Goal: Feedback & Contribution: Contribute content

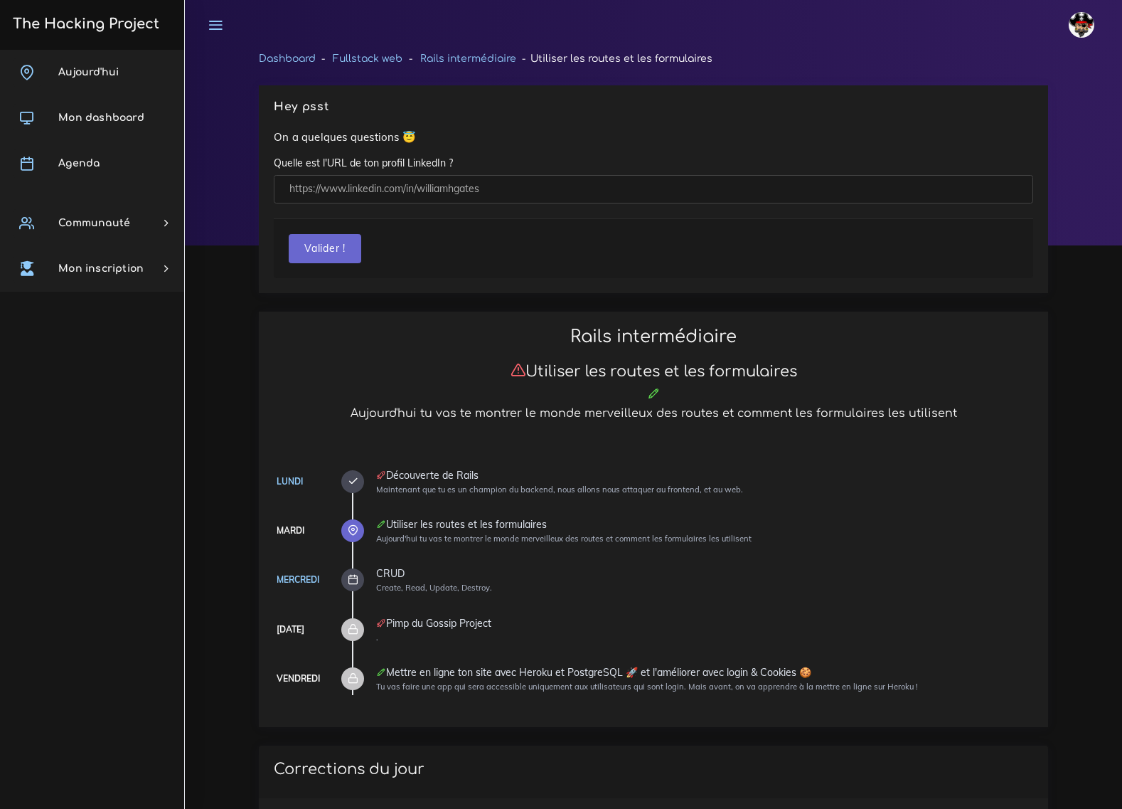
scroll to position [763, 0]
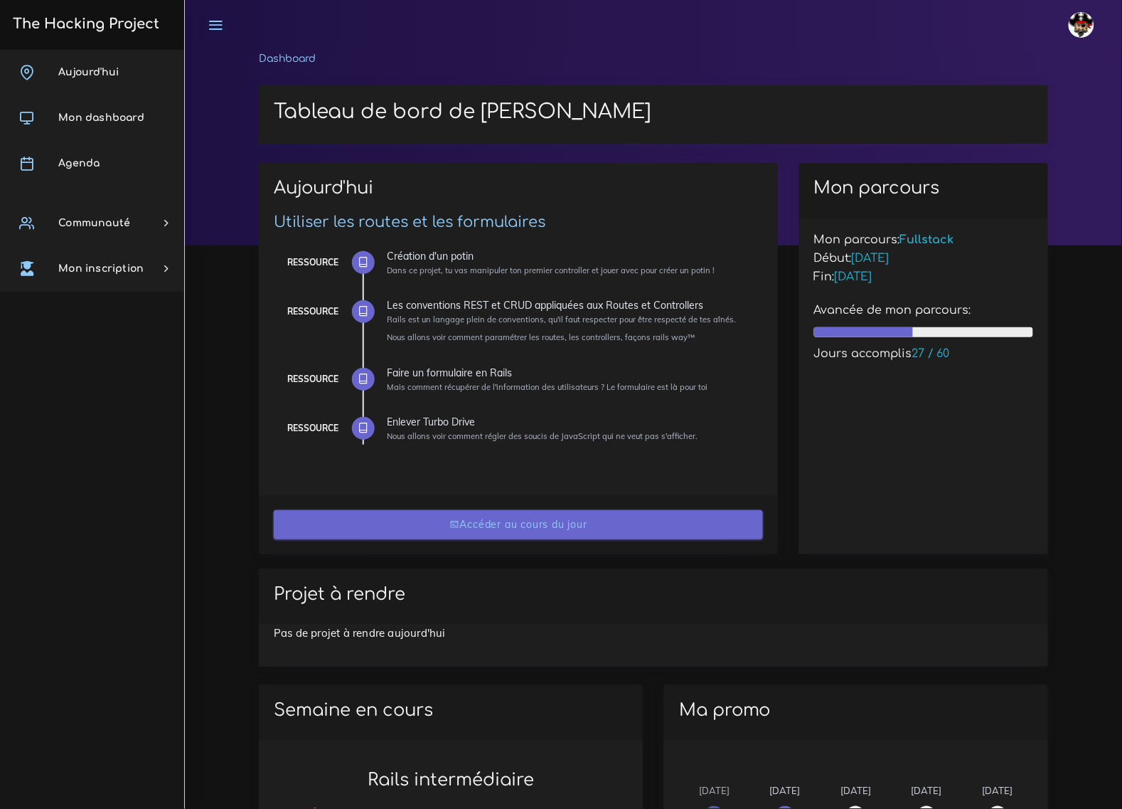
click at [513, 521] on link "Accéder au cours du jour" at bounding box center [518, 524] width 489 height 29
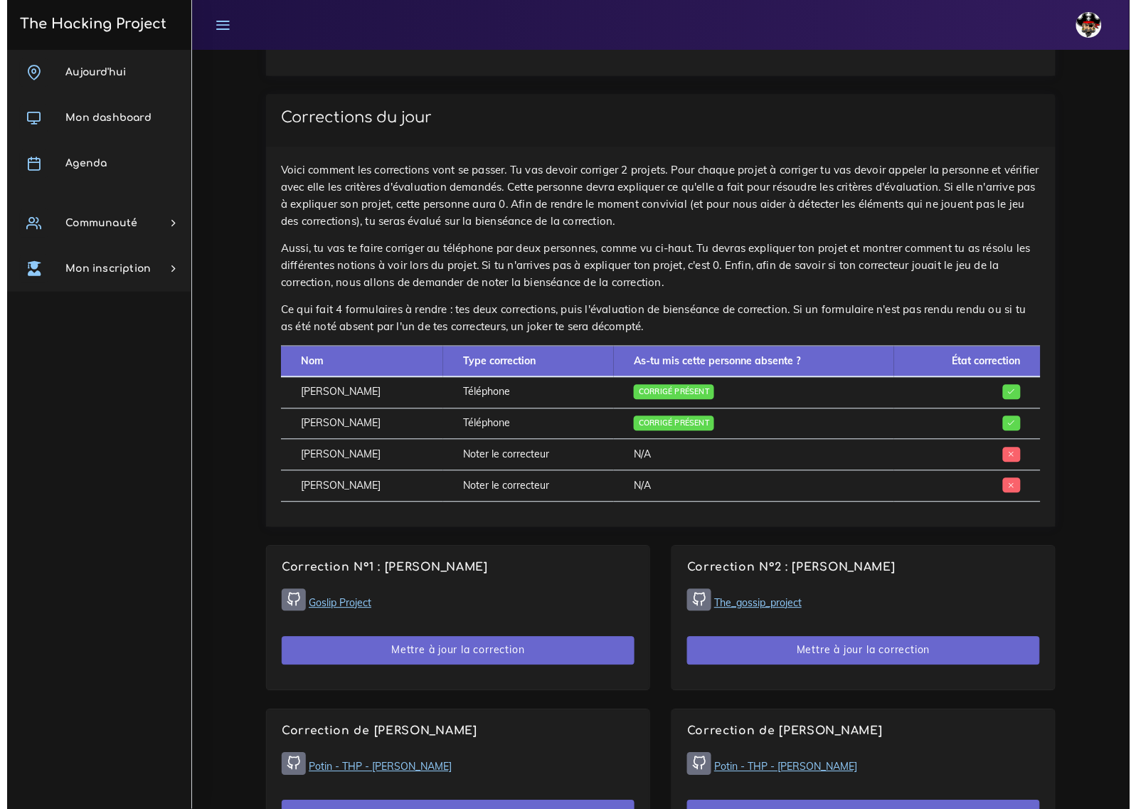
scroll to position [711, 0]
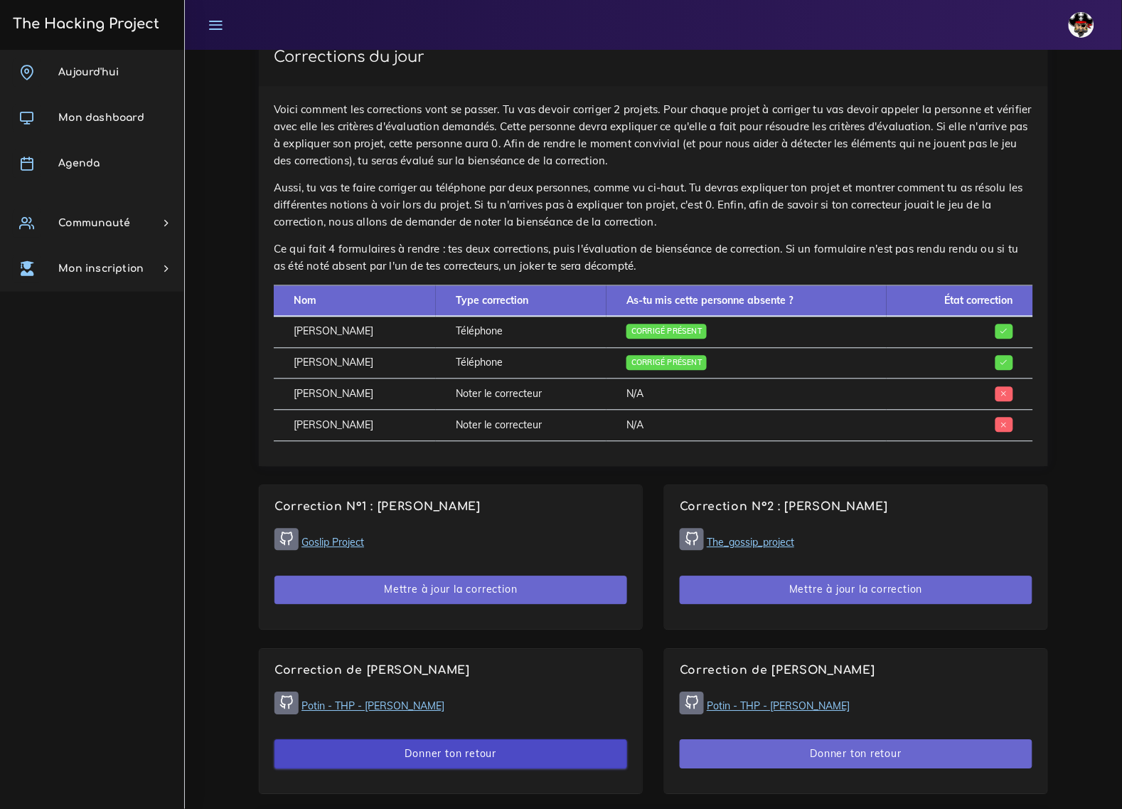
click at [450, 740] on button "Donner ton retour" at bounding box center [451, 754] width 353 height 29
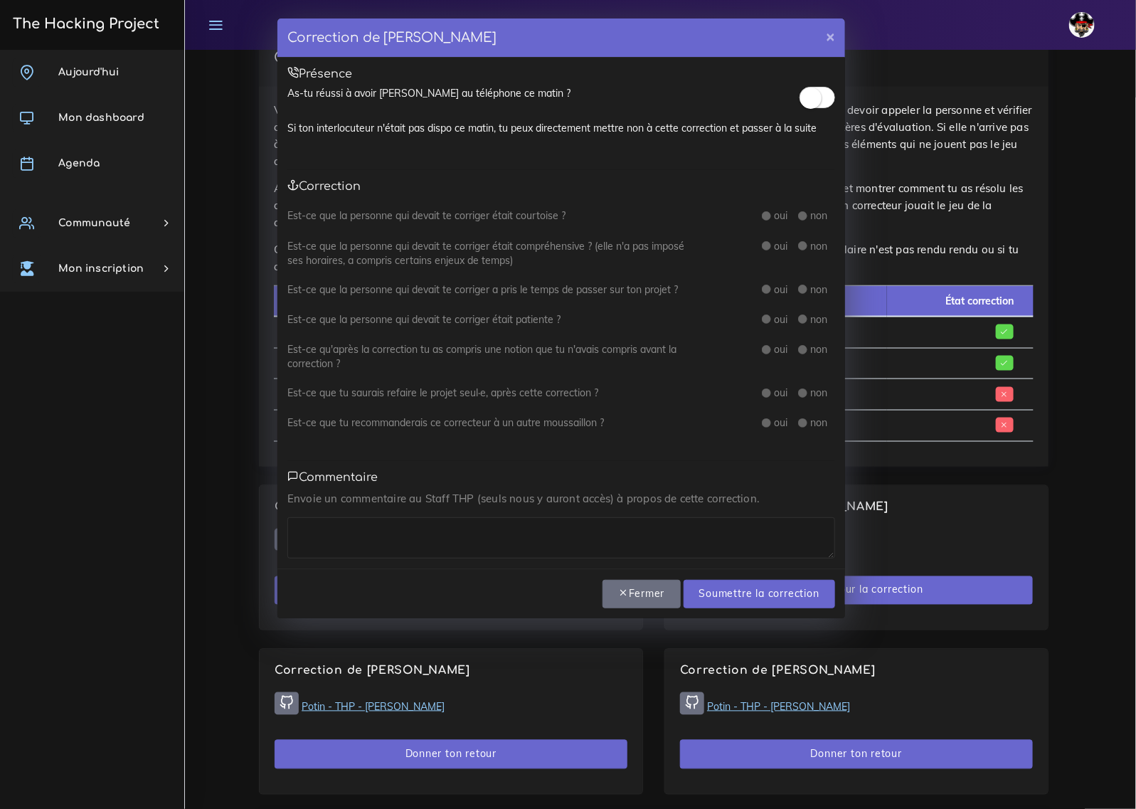
click at [831, 87] on div at bounding box center [817, 100] width 36 height 28
click at [817, 97] on small at bounding box center [810, 97] width 21 height 21
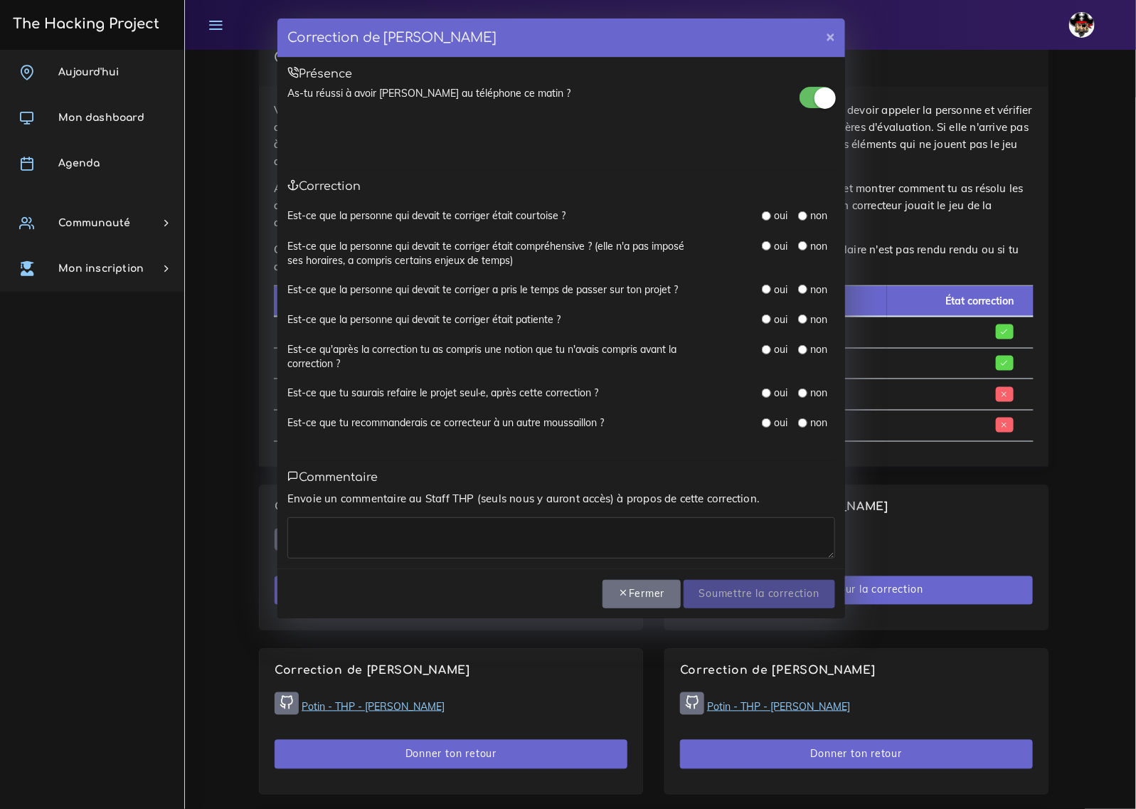
click at [768, 217] on input "radio" at bounding box center [766, 215] width 9 height 9
radio input "true"
click at [766, 248] on input "radio" at bounding box center [766, 245] width 9 height 9
radio input "true"
click at [765, 297] on div "oui non" at bounding box center [798, 290] width 73 height 16
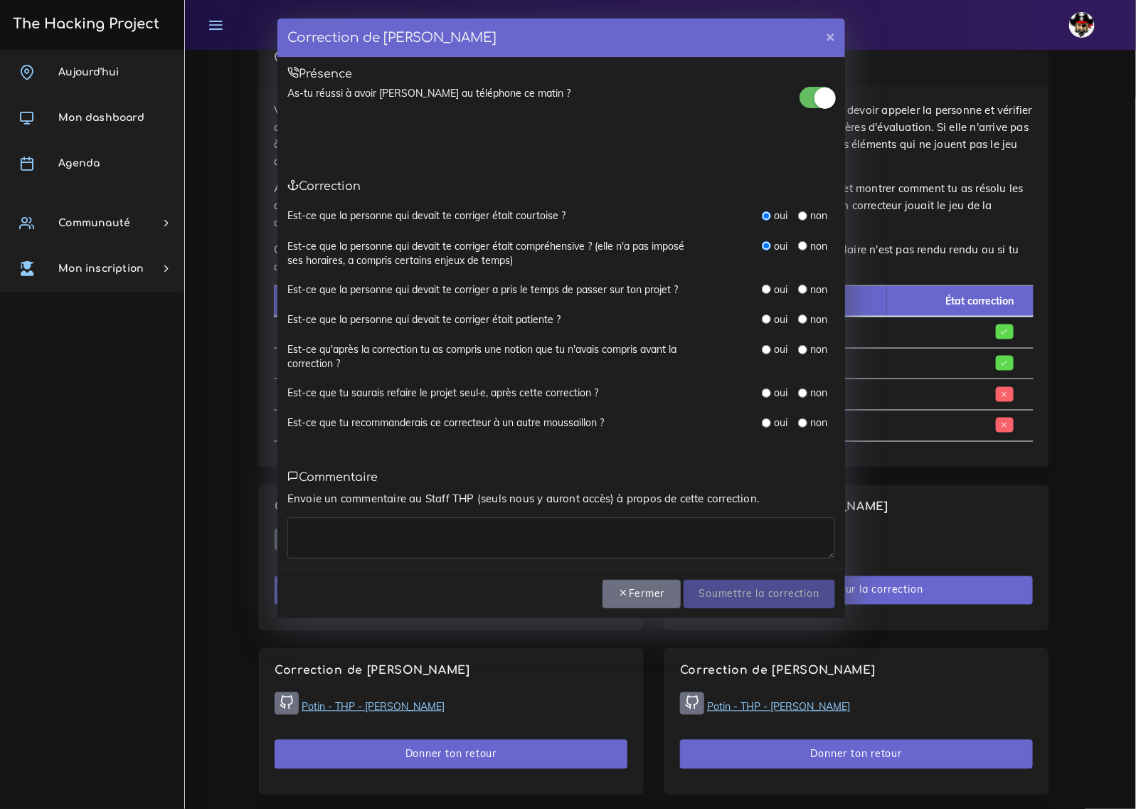
click at [765, 322] on input "radio" at bounding box center [766, 318] width 9 height 9
radio input "true"
click at [763, 290] on input "radio" at bounding box center [766, 289] width 9 height 9
radio input "true"
click at [767, 350] on input "radio" at bounding box center [766, 349] width 9 height 9
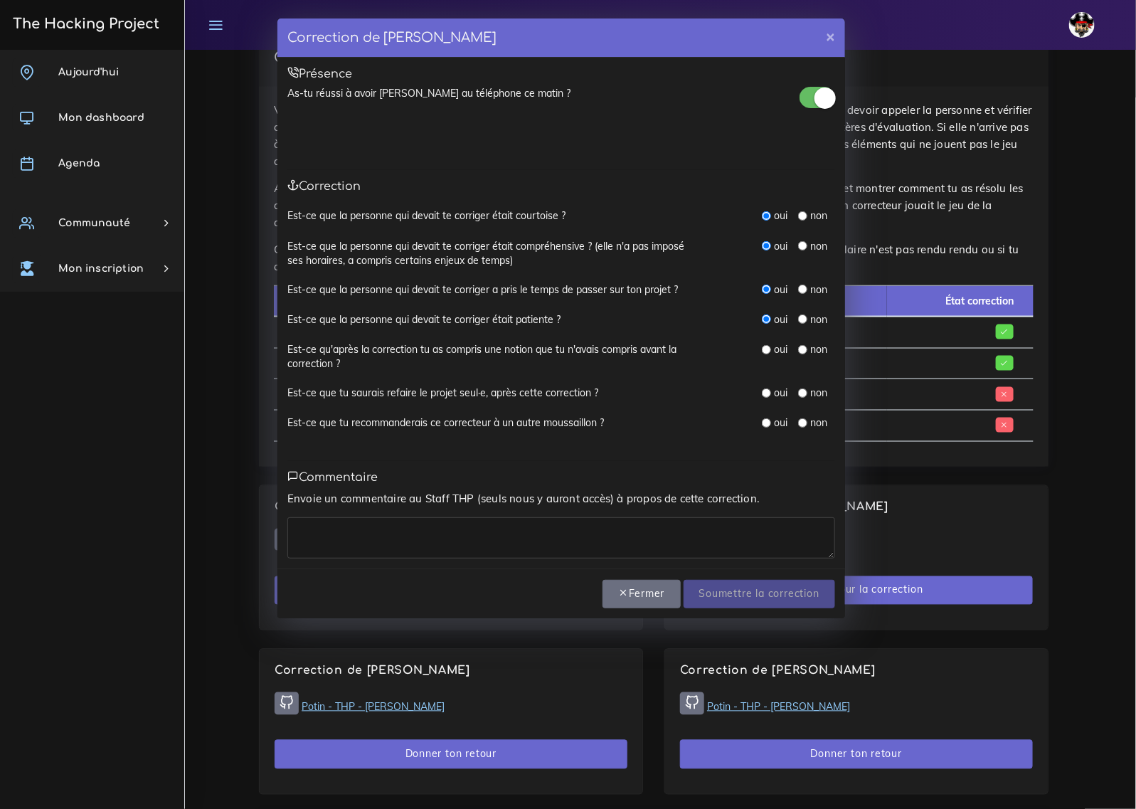
radio input "true"
click at [769, 395] on input "radio" at bounding box center [766, 392] width 9 height 9
radio input "true"
click at [763, 424] on input "radio" at bounding box center [766, 422] width 9 height 9
radio input "true"
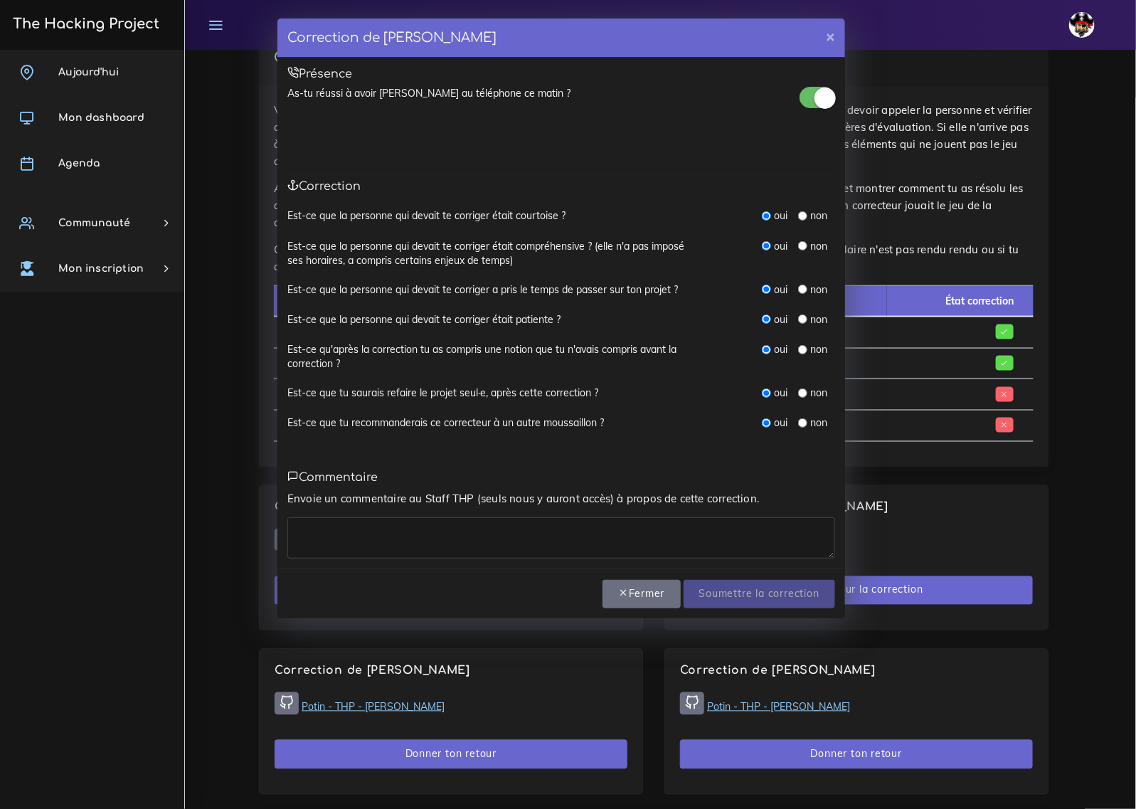
click at [777, 541] on textarea at bounding box center [561, 537] width 548 height 41
type textarea "Un échange courtois et simple !"
click at [792, 587] on input "Soumettre la correction" at bounding box center [760, 594] width 152 height 29
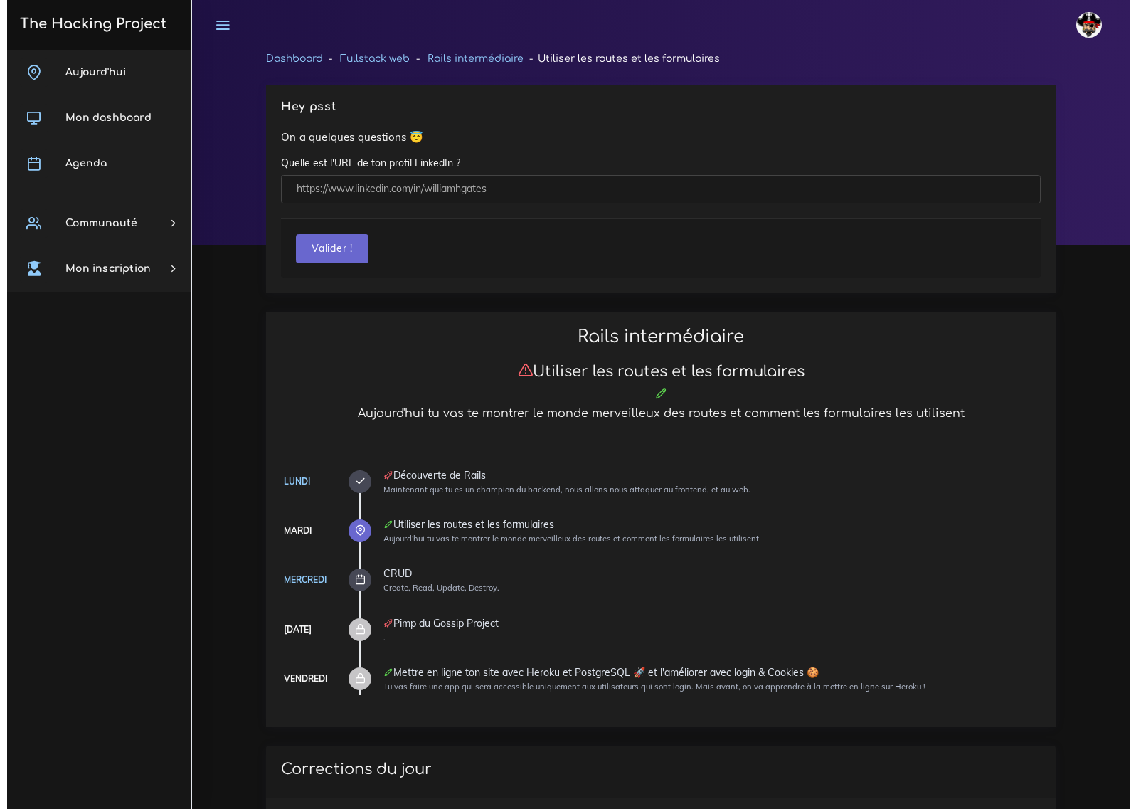
scroll to position [711, 0]
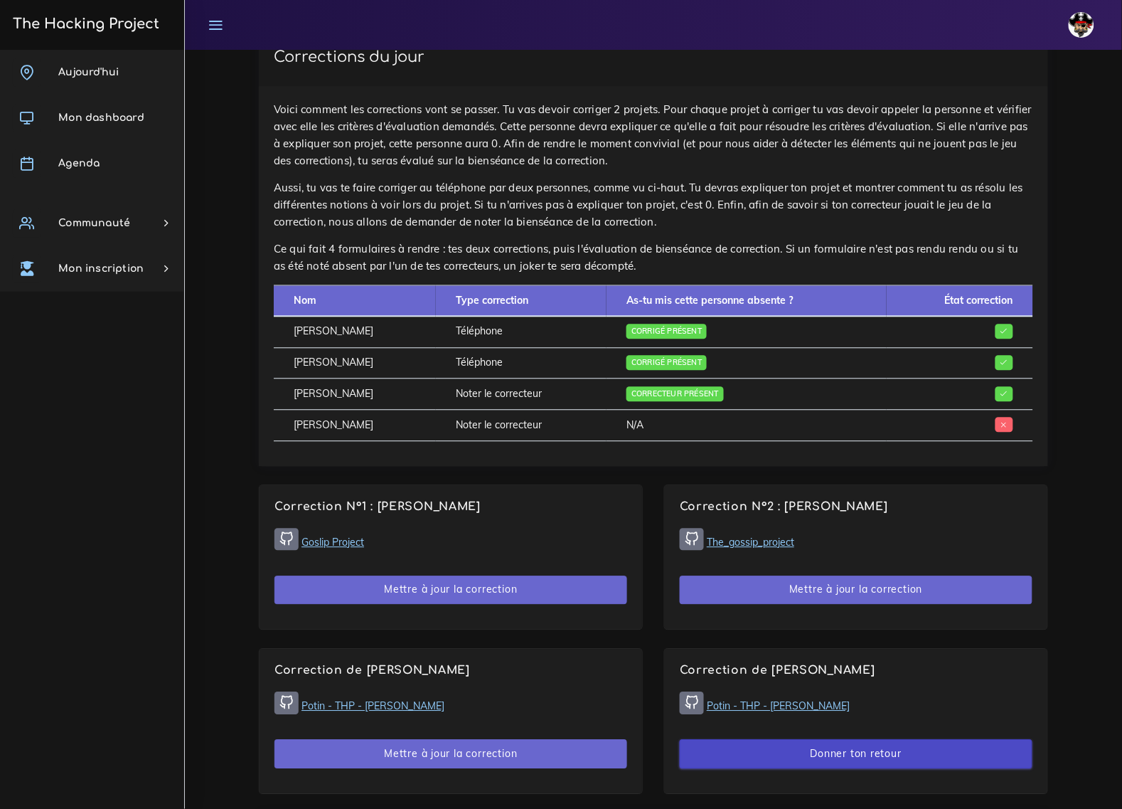
click at [800, 740] on button "Donner ton retour" at bounding box center [856, 754] width 353 height 29
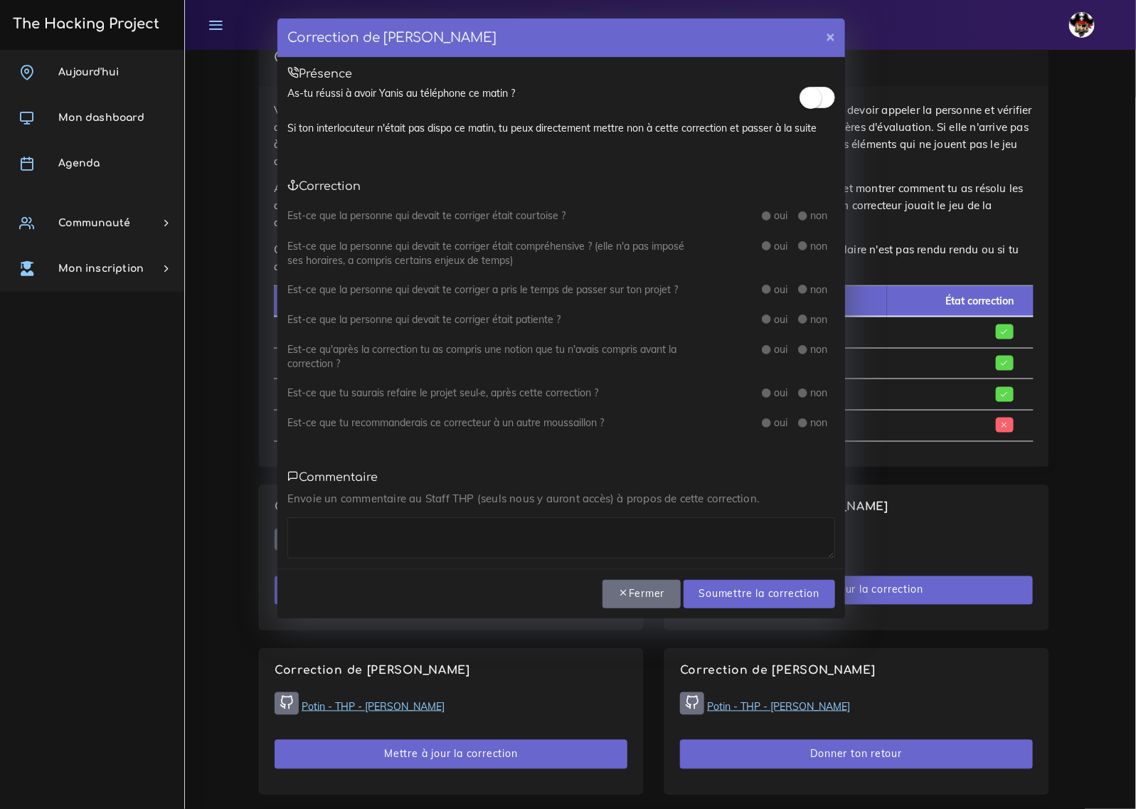
click at [812, 97] on small at bounding box center [810, 97] width 21 height 21
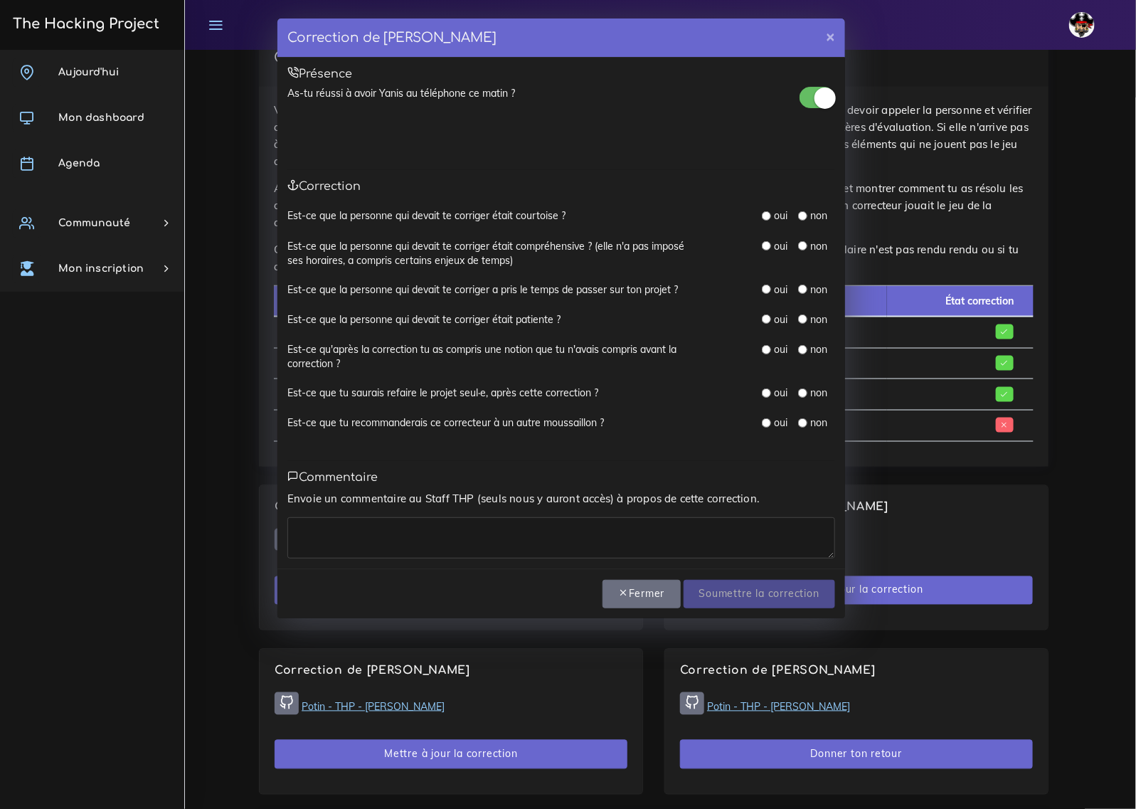
click at [769, 218] on input "radio" at bounding box center [766, 215] width 9 height 9
radio input "true"
click at [775, 239] on label "oui" at bounding box center [782, 246] width 14 height 14
click at [772, 243] on div "oui" at bounding box center [775, 246] width 26 height 14
click at [775, 286] on label "oui" at bounding box center [782, 289] width 14 height 14
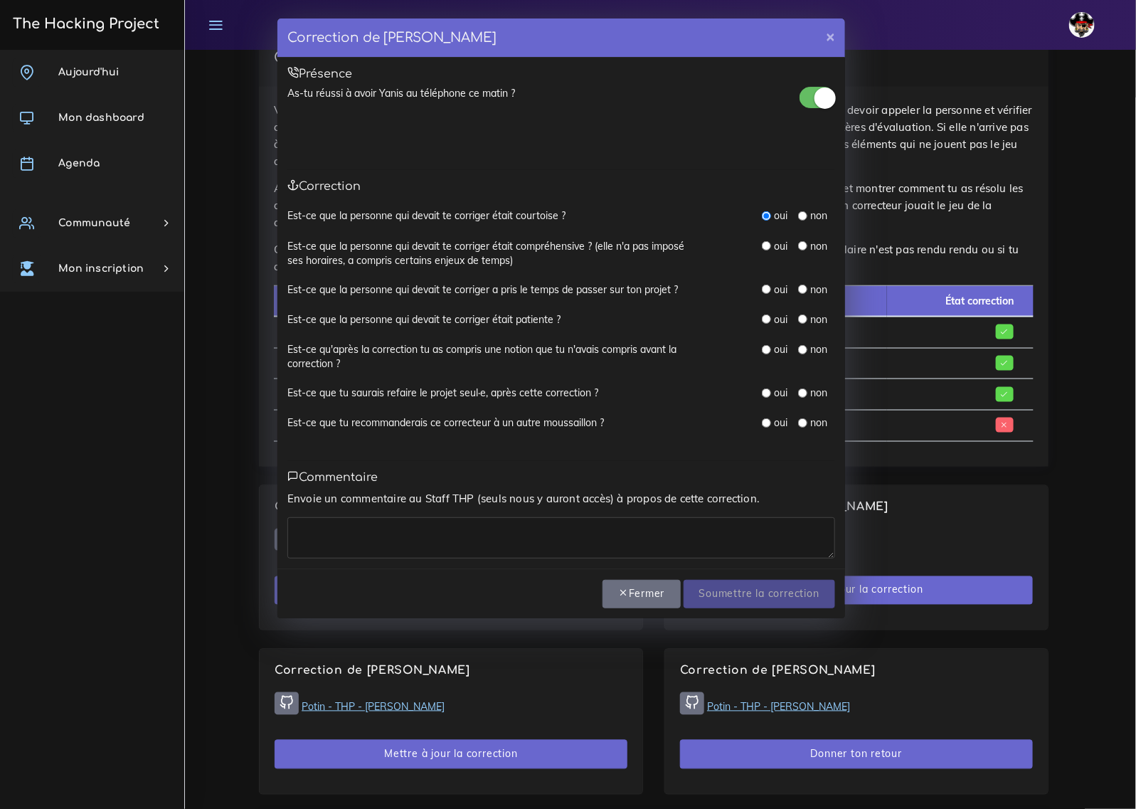
click at [767, 245] on input "radio" at bounding box center [766, 245] width 9 height 9
radio input "true"
click at [766, 289] on input "radio" at bounding box center [766, 289] width 9 height 9
radio input "true"
click at [766, 317] on input "radio" at bounding box center [766, 318] width 9 height 9
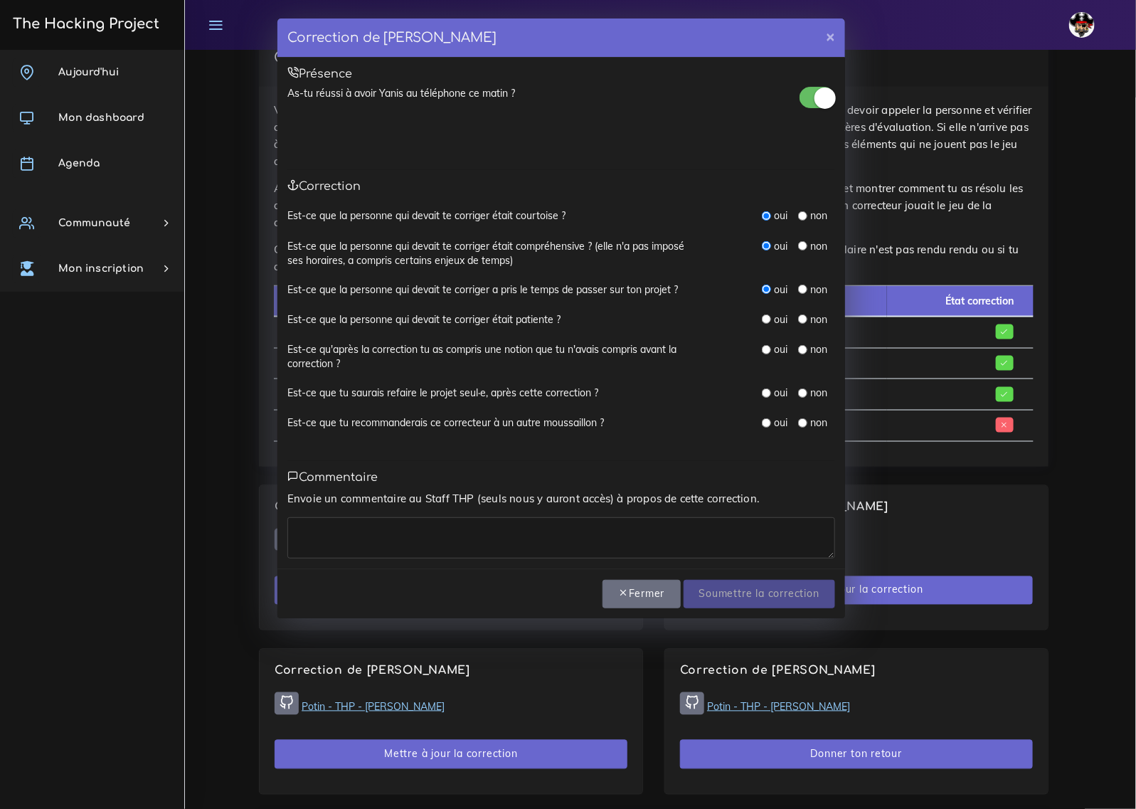
radio input "true"
click at [766, 349] on input "radio" at bounding box center [766, 349] width 9 height 9
radio input "true"
click at [765, 390] on input "radio" at bounding box center [766, 392] width 9 height 9
radio input "true"
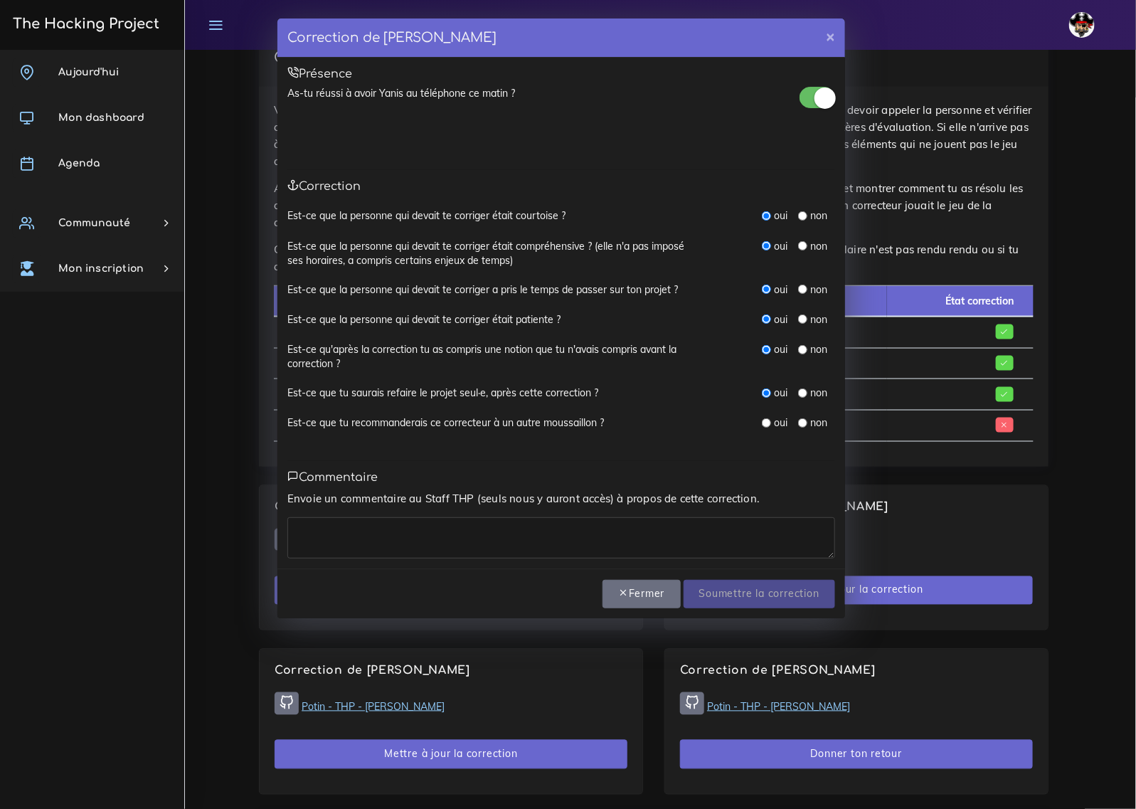
drag, startPoint x: 767, startPoint y: 422, endPoint x: 761, endPoint y: 442, distance: 21.4
click at [766, 422] on input "radio" at bounding box center [766, 422] width 9 height 9
radio input "true"
click at [691, 526] on textarea at bounding box center [561, 537] width 548 height 41
type textarea "Carré"
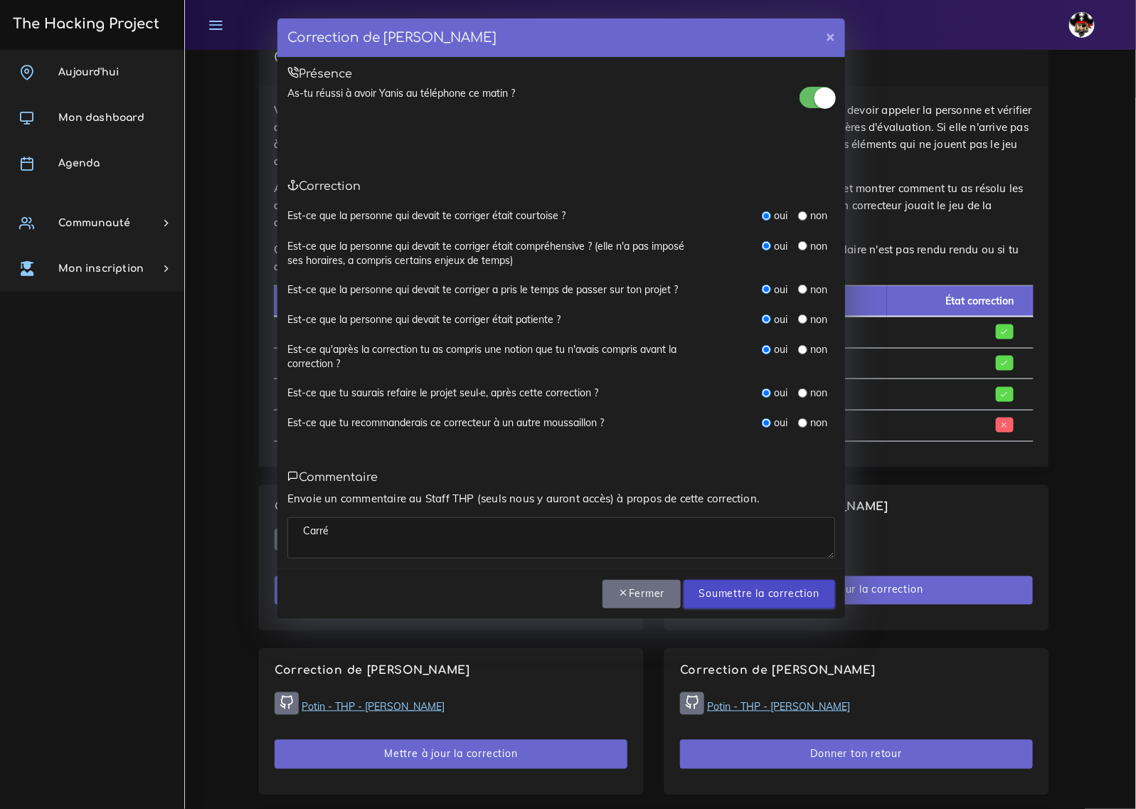
click at [775, 584] on input "Soumettre la correction" at bounding box center [760, 594] width 152 height 29
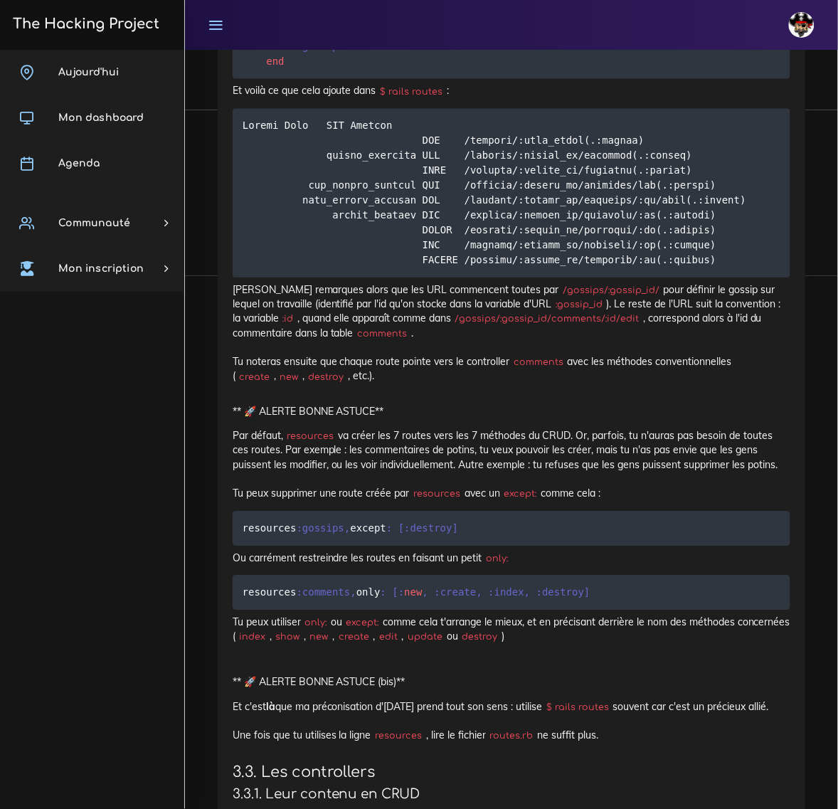
scroll to position [5868, 0]
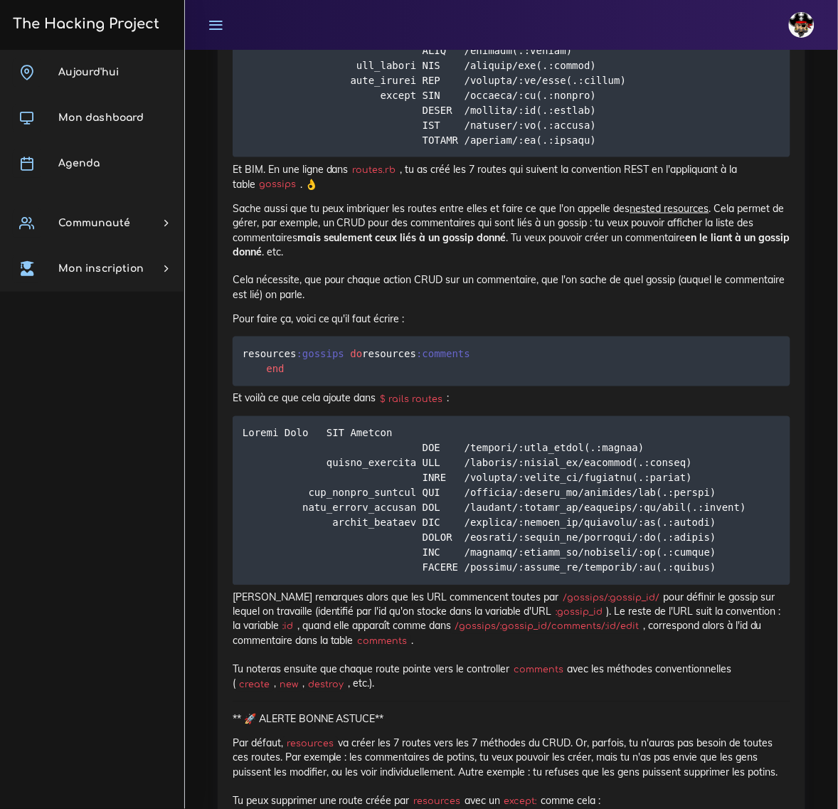
drag, startPoint x: 358, startPoint y: 139, endPoint x: 228, endPoint y: 142, distance: 130.2
click at [228, 142] on div "Les conventions REST et CRUD appliquées aux Routes et Controllers Rails est un …" at bounding box center [512, 354] width 588 height 4637
copy code "resources :gossips"
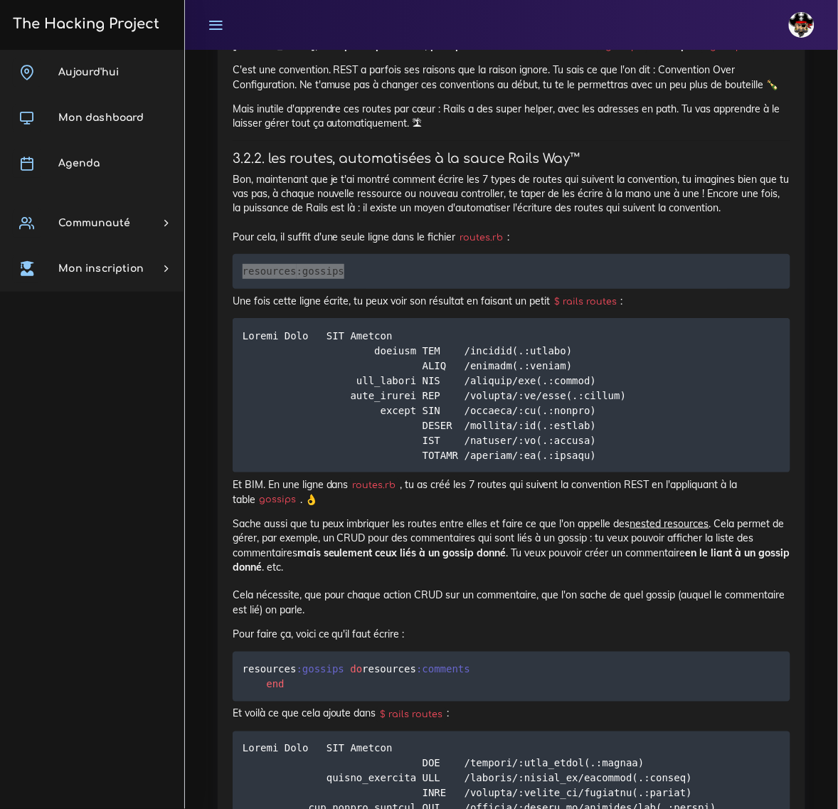
scroll to position [5502, 0]
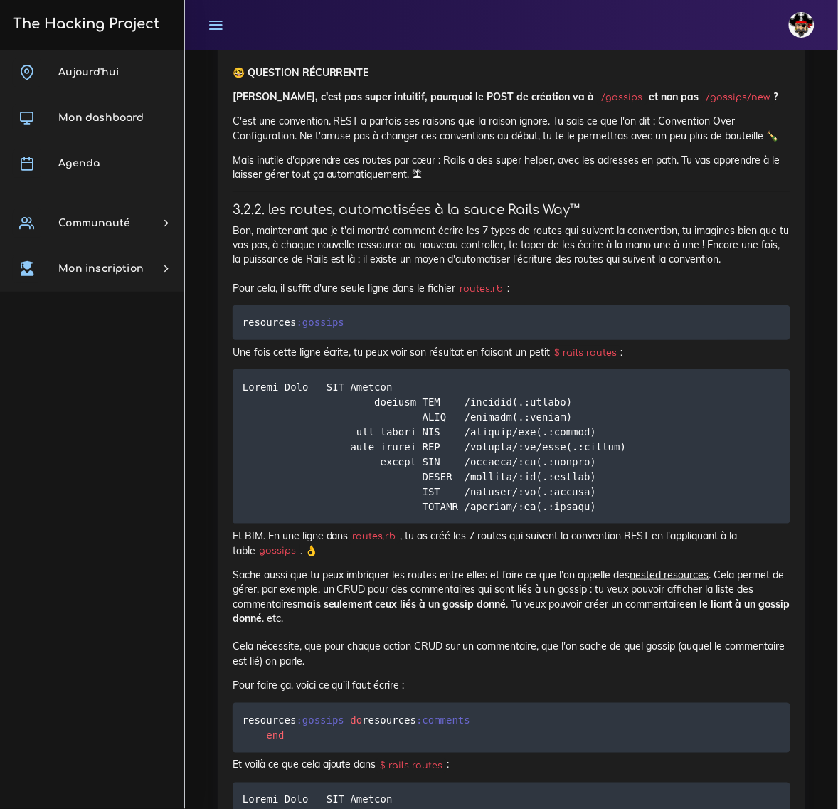
click at [280, 295] on p "Bon, maintenant que je t'ai montré comment écrire les 7 types de routes qui sui…" at bounding box center [512, 259] width 558 height 72
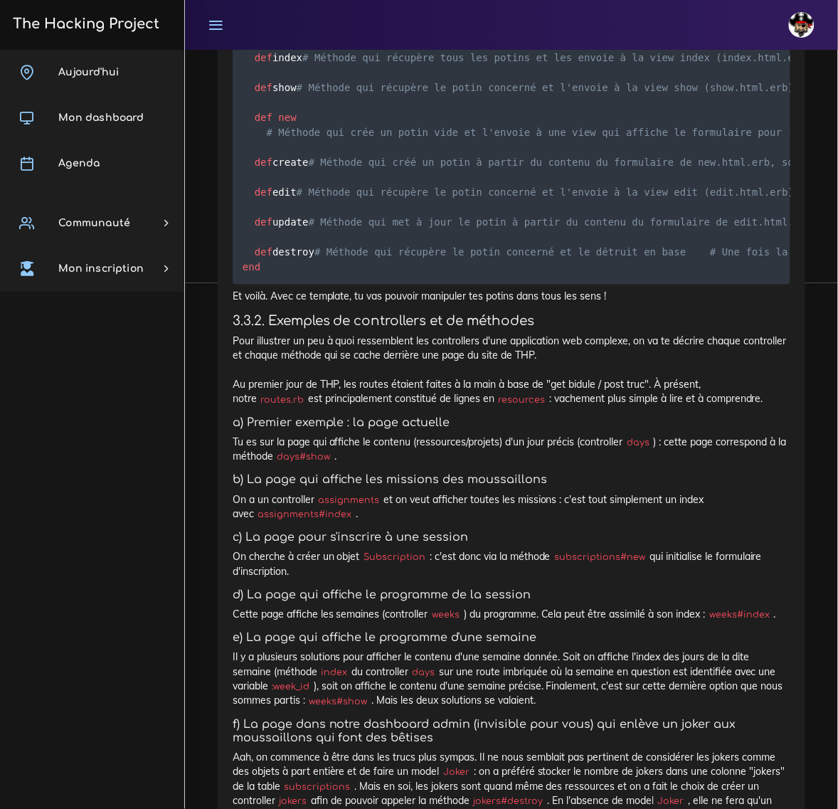
scroll to position [7013, 0]
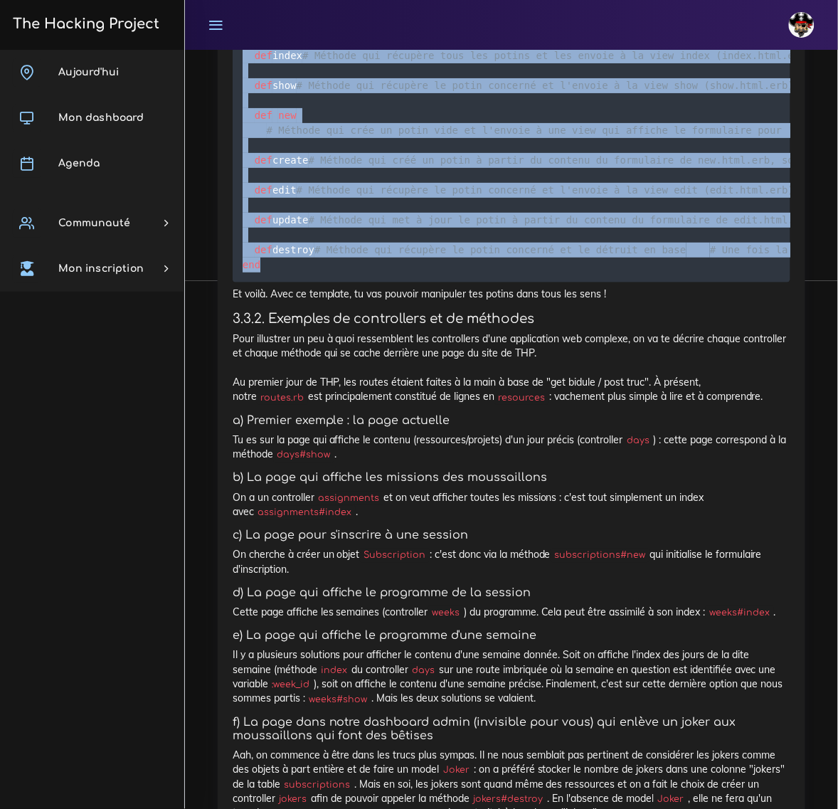
drag, startPoint x: 282, startPoint y: 761, endPoint x: 269, endPoint y: 269, distance: 492.4
click at [269, 269] on pre "class GossipsController < ApplicationController def index # Méthode qui récupèr…" at bounding box center [512, 146] width 558 height 274
click at [280, 282] on pre "class GossipsController < ApplicationController def index # Méthode qui récupèr…" at bounding box center [512, 146] width 558 height 274
drag, startPoint x: 289, startPoint y: 747, endPoint x: 248, endPoint y: 282, distance: 466.4
click at [248, 282] on pre "class GossipsController < ApplicationController def index # Méthode qui récupèr…" at bounding box center [512, 146] width 558 height 274
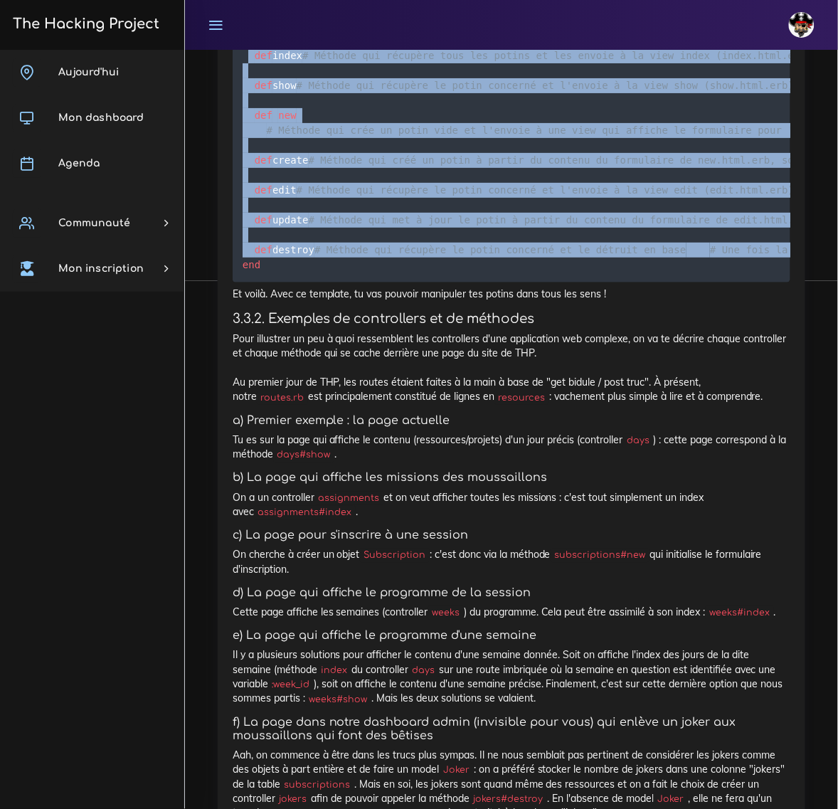
copy code "def index # Méthode qui récupère tous les potins et les envoie à la view index …"
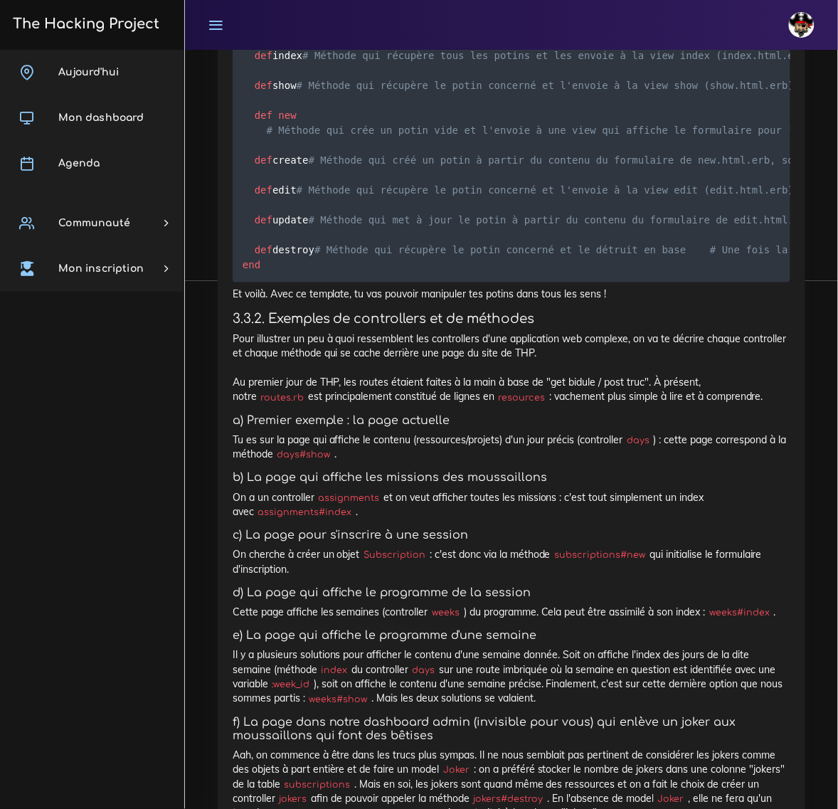
click at [518, 254] on pre "class GossipsController < ApplicationController def index # Méthode qui récupèr…" at bounding box center [512, 146] width 558 height 274
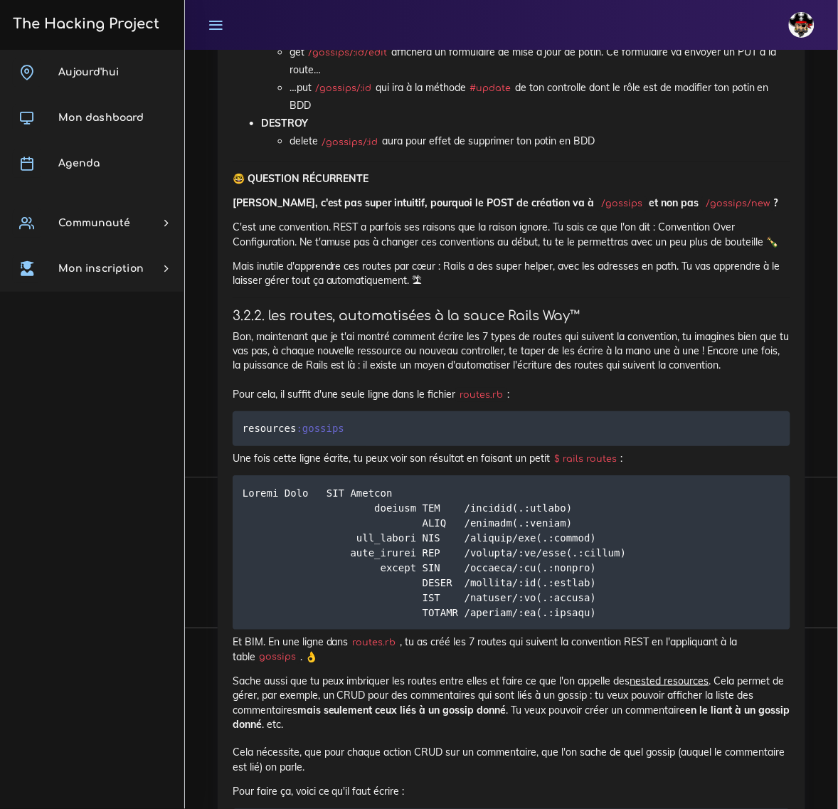
scroll to position [5502, 0]
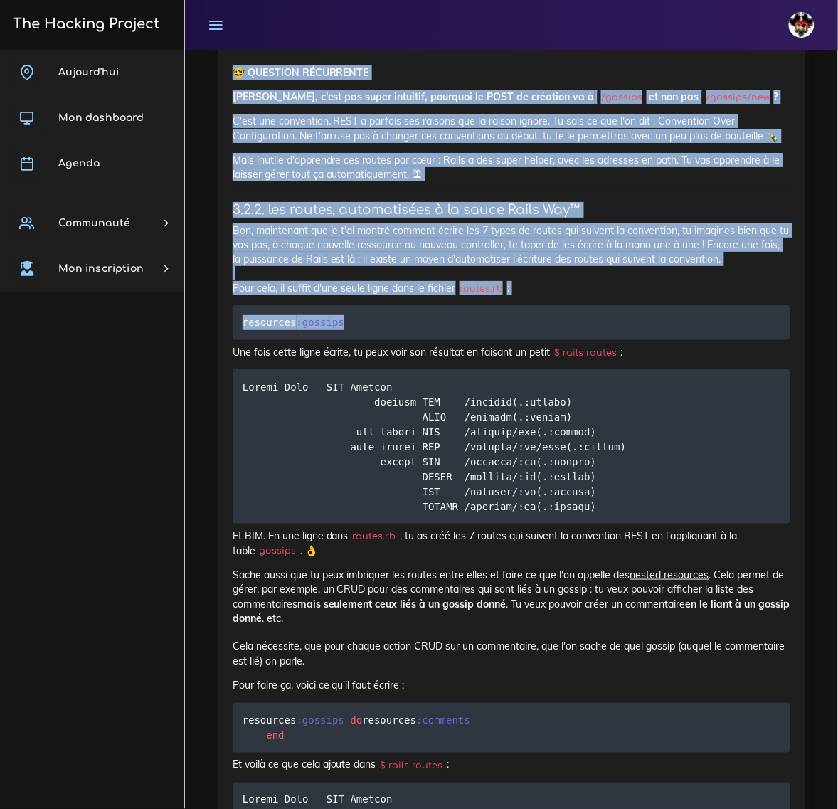
drag, startPoint x: 410, startPoint y: 506, endPoint x: 171, endPoint y: 499, distance: 239.1
click at [656, 340] on pre "resources :gossips" at bounding box center [512, 322] width 558 height 35
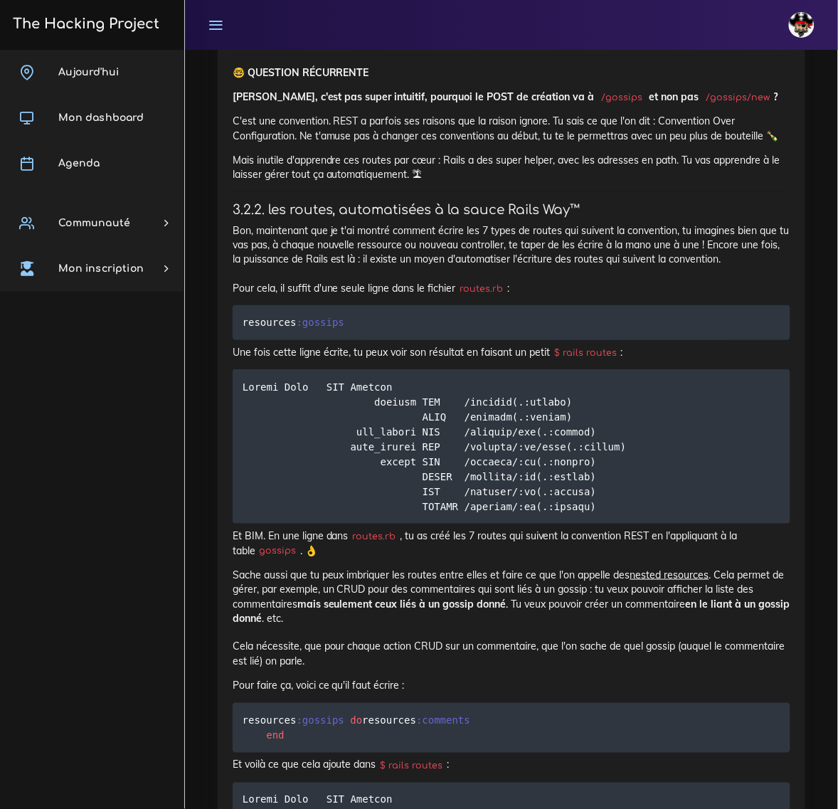
drag, startPoint x: 664, startPoint y: 538, endPoint x: 244, endPoint y: 538, distance: 419.7
click at [244, 359] on p "Une fois cette ligne écrite, tu peux voir son résultat en faisant un petit $ ra…" at bounding box center [512, 352] width 558 height 14
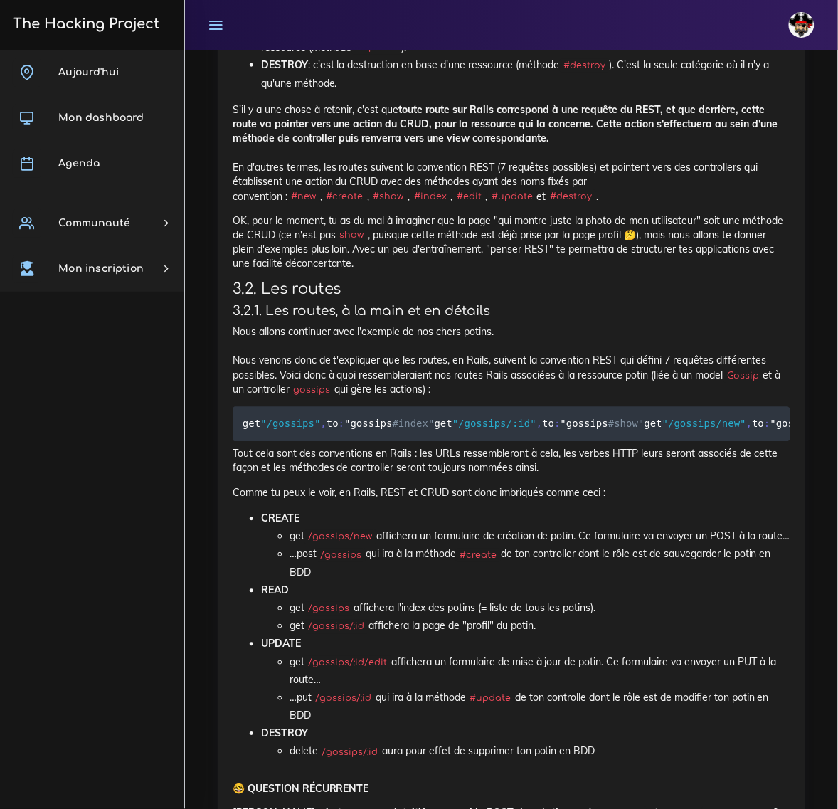
scroll to position [4791, 0]
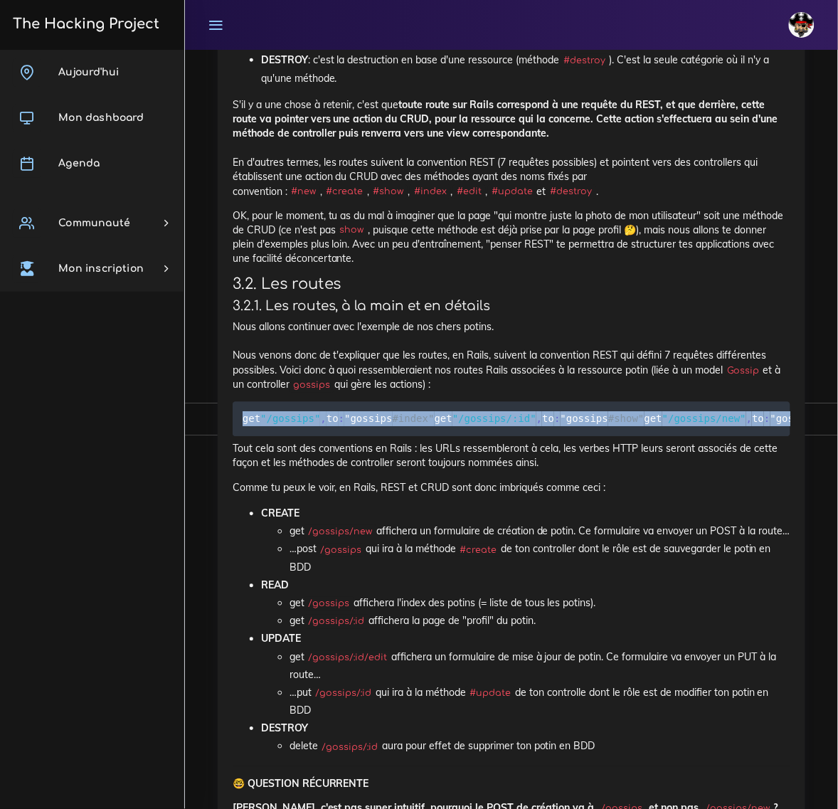
drag, startPoint x: 240, startPoint y: 477, endPoint x: 486, endPoint y: 566, distance: 261.7
click at [486, 437] on pre "get "/gossips" , to : "gossips #index" get "/gossips/:id" , to : "gossips #show…" at bounding box center [512, 419] width 558 height 35
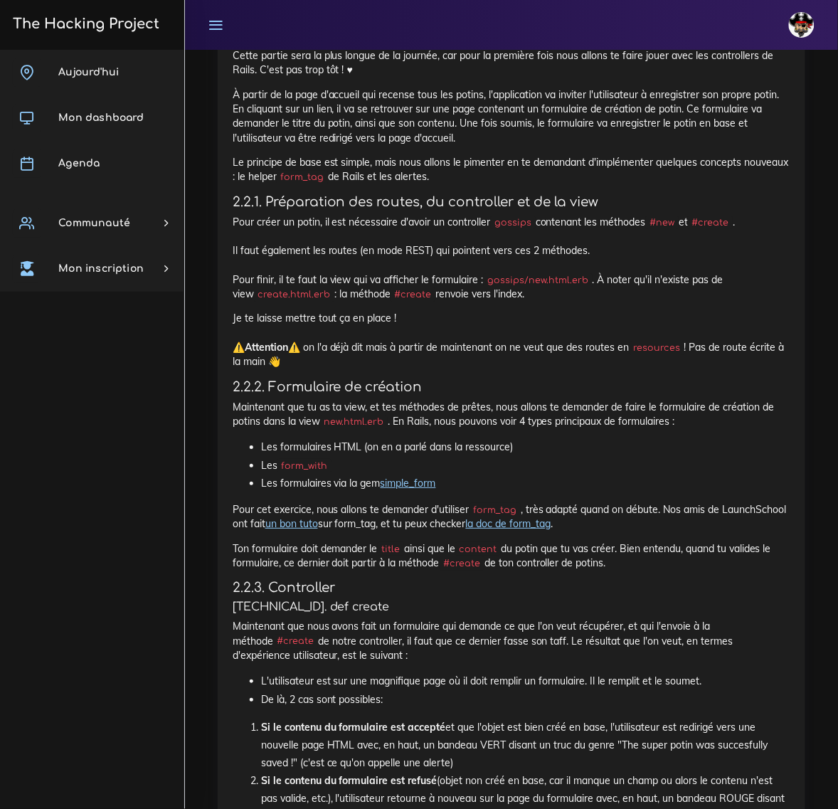
scroll to position [1918, 0]
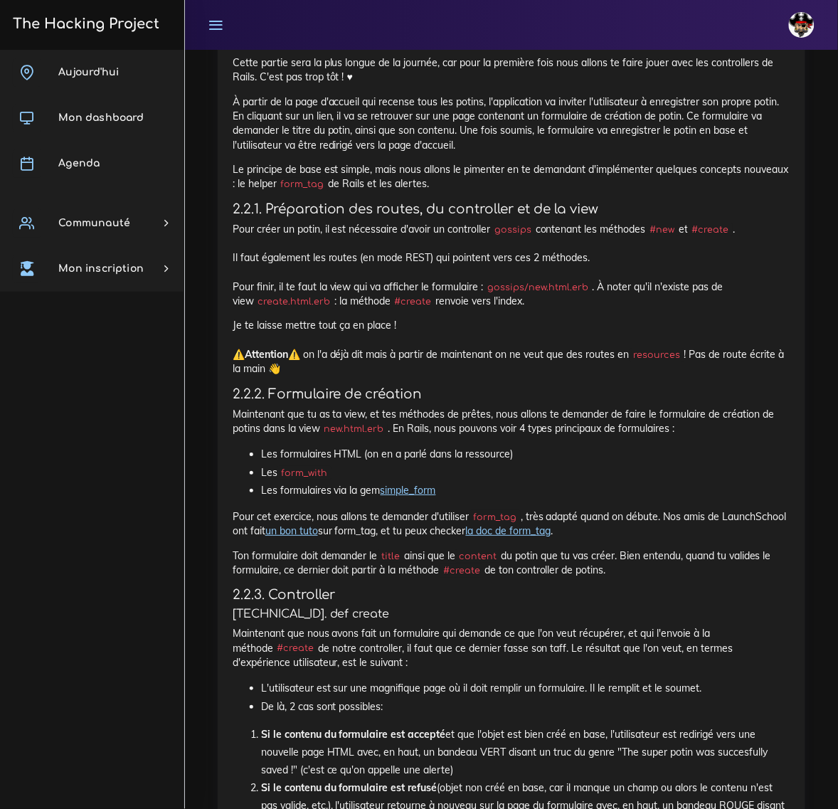
drag, startPoint x: 644, startPoint y: 545, endPoint x: 208, endPoint y: 389, distance: 463.0
click at [208, 389] on div "Projets : Création d'un potin Création d'un potin Dans ce projet, tu vas manipu…" at bounding box center [511, 783] width 609 height 2235
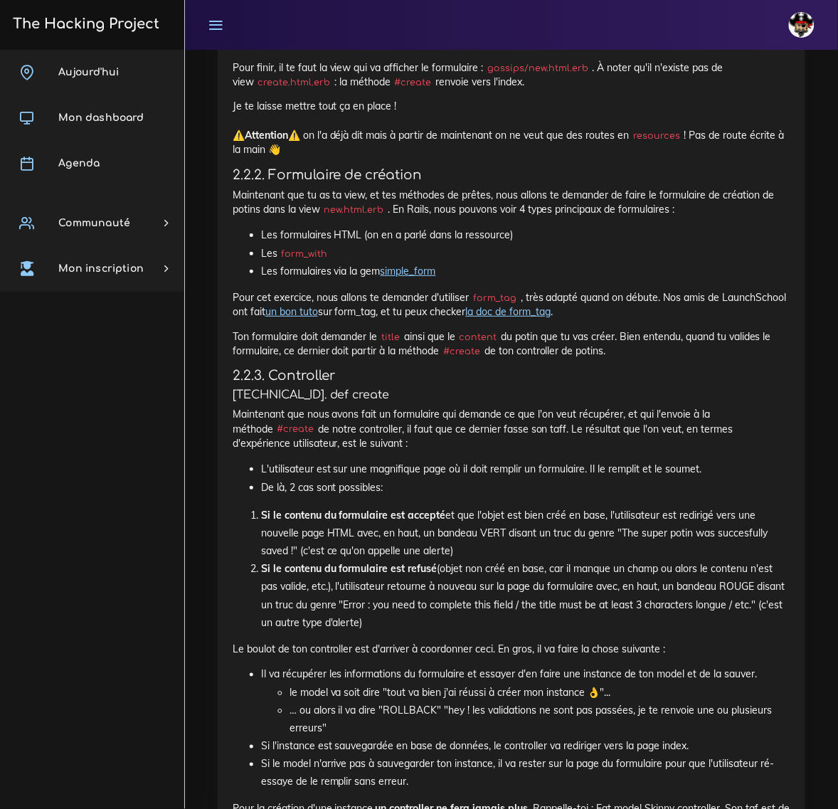
scroll to position [2096, 0]
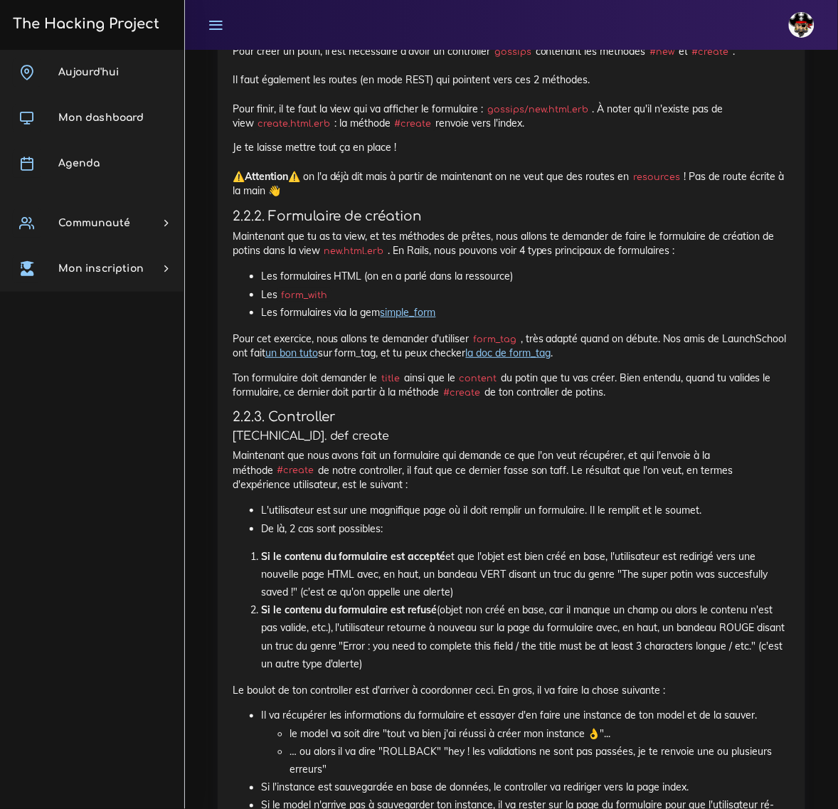
click at [571, 371] on p "Ton formulaire doit demander le title ainsi que le content du potin que tu vas …" at bounding box center [512, 385] width 558 height 29
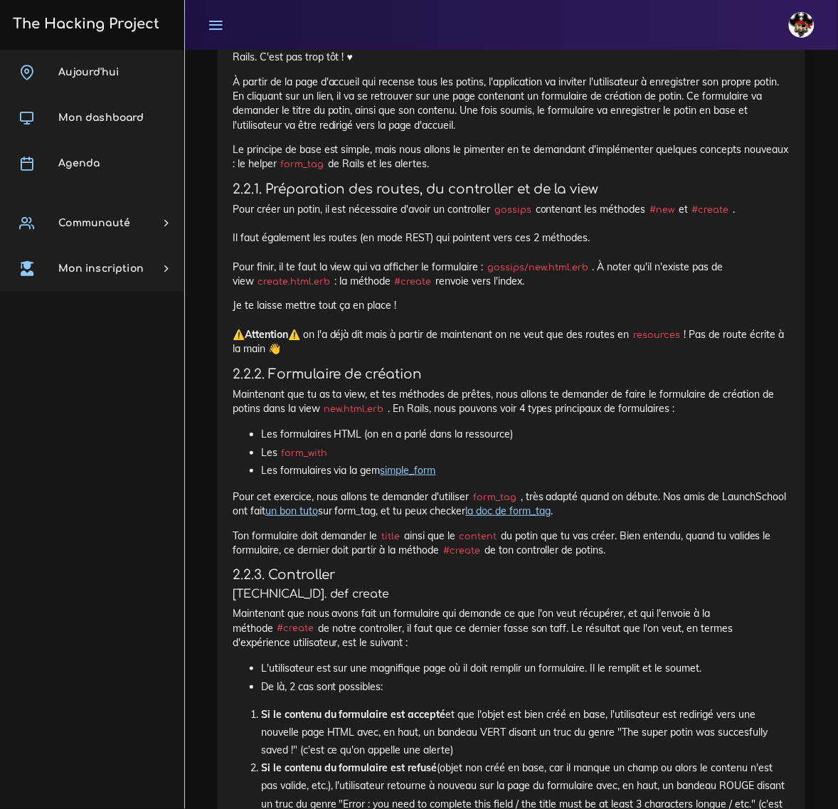
scroll to position [1918, 0]
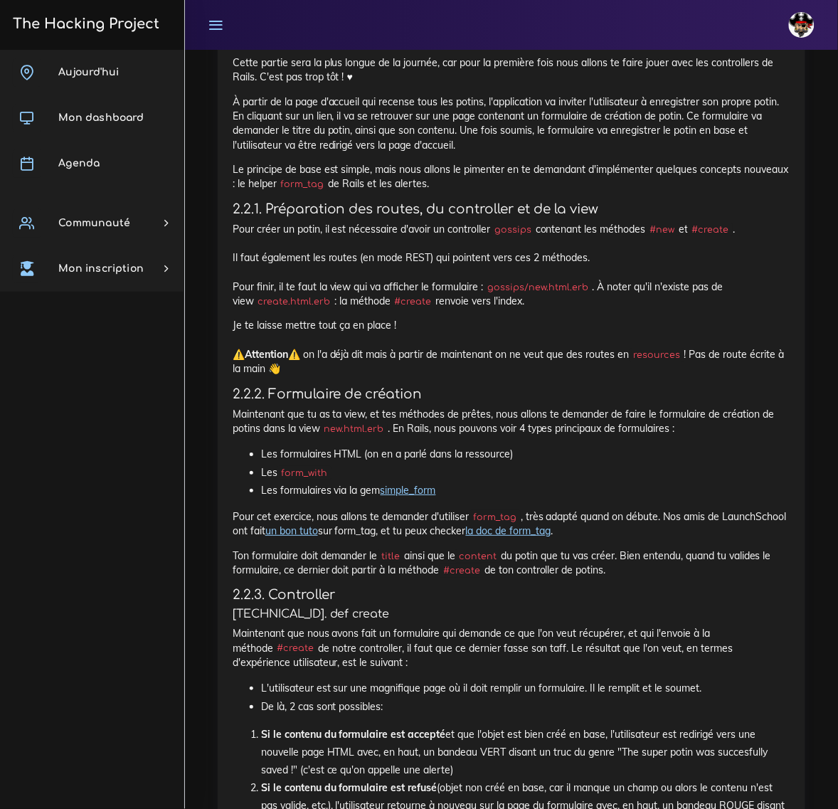
click at [548, 318] on p "Je te laisse mettre tout ça en place ! ⚠️ Attention ⚠️ on l'a déjà dit mais à p…" at bounding box center [512, 347] width 558 height 58
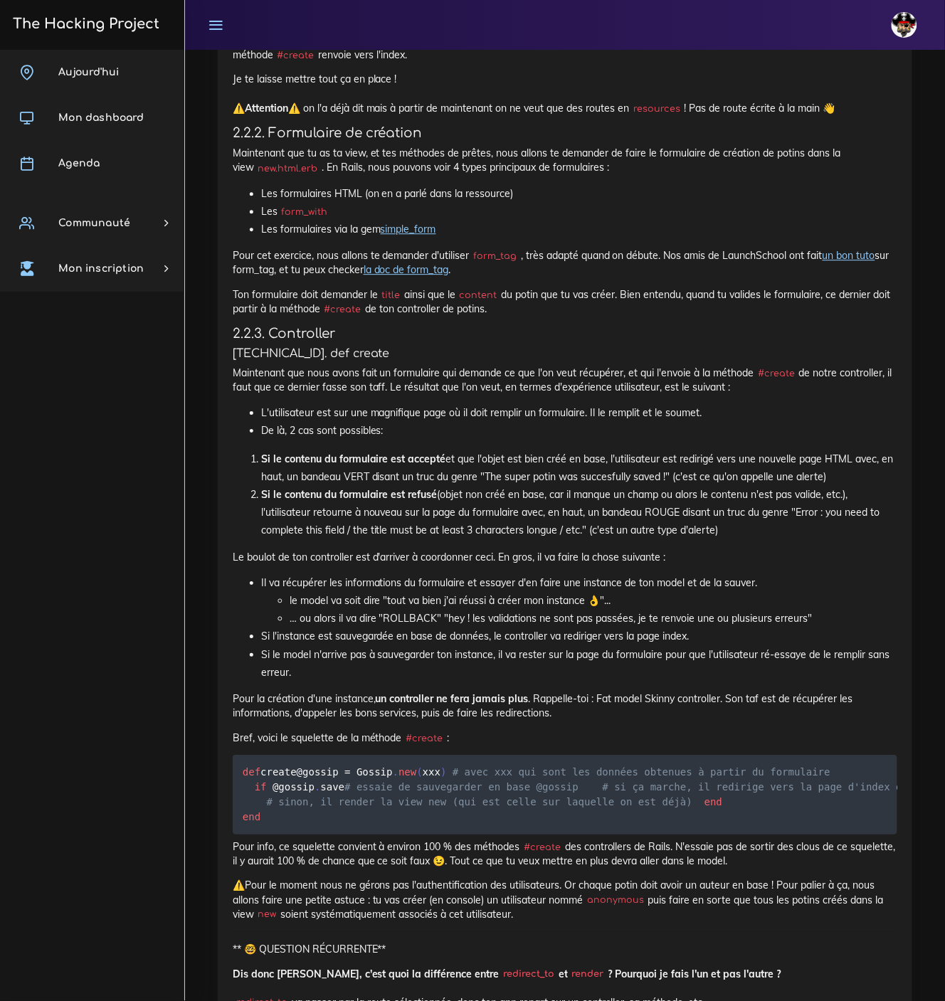
scroll to position [2007, 0]
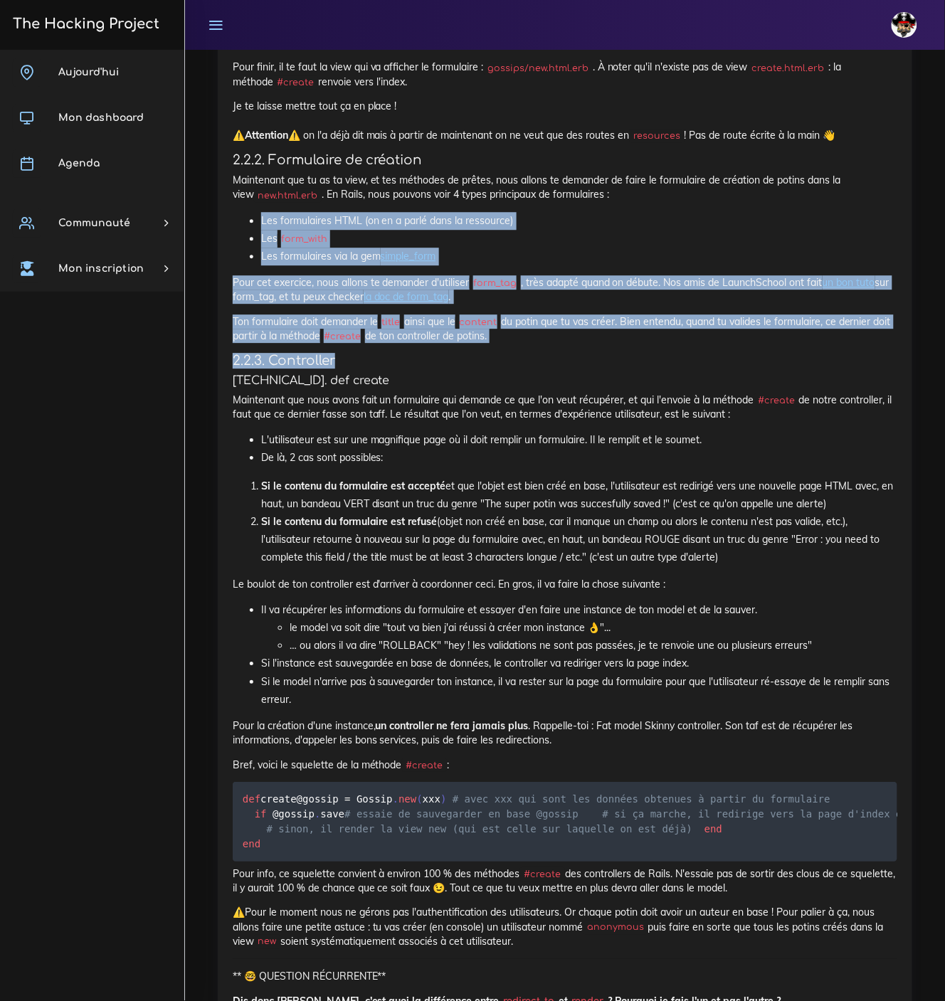
drag, startPoint x: 601, startPoint y: 356, endPoint x: 292, endPoint y: 229, distance: 333.9
click at [263, 225] on div "Création d'un potin Dans ce projet, tu vas manipuler ton premier controller et …" at bounding box center [565, 546] width 664 height 1960
click at [568, 247] on li "Les form_with" at bounding box center [579, 239] width 636 height 18
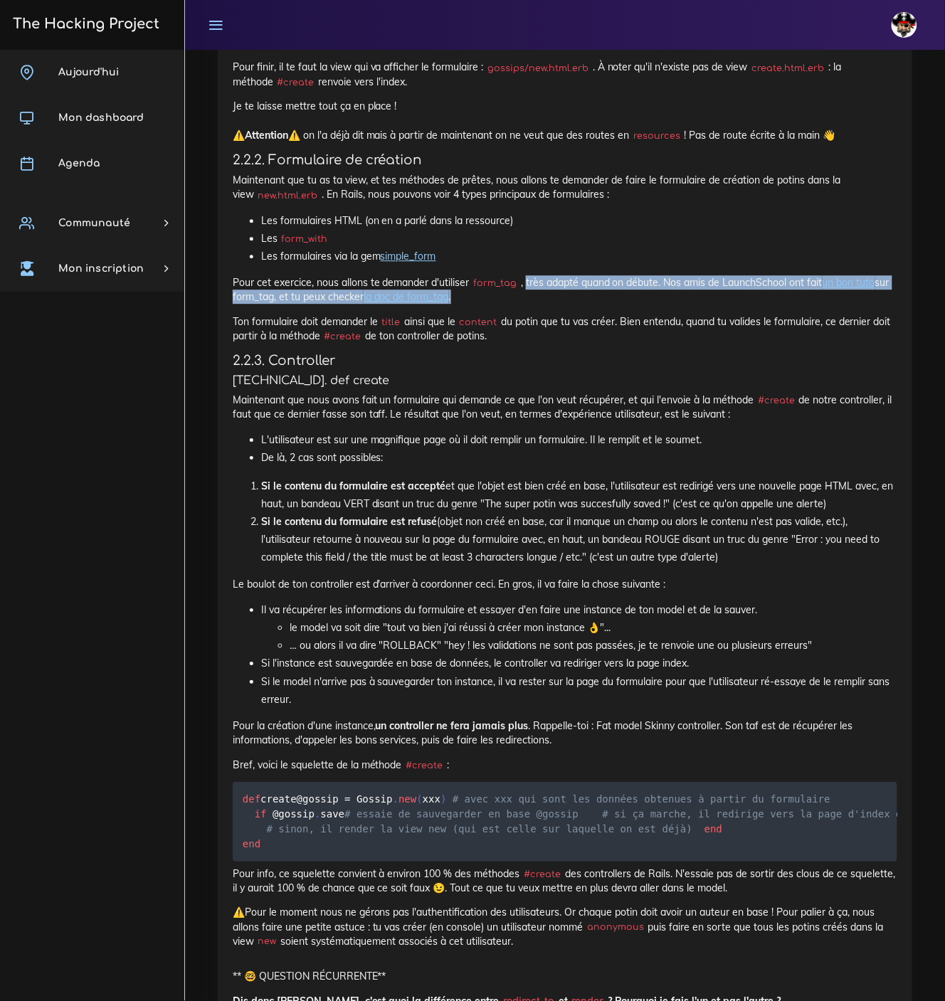
drag, startPoint x: 531, startPoint y: 289, endPoint x: 873, endPoint y: 300, distance: 343.0
click at [873, 300] on p "Pour cet exercice, nous allons te demander d'utiliser form_tag , très adapté qu…" at bounding box center [565, 289] width 664 height 29
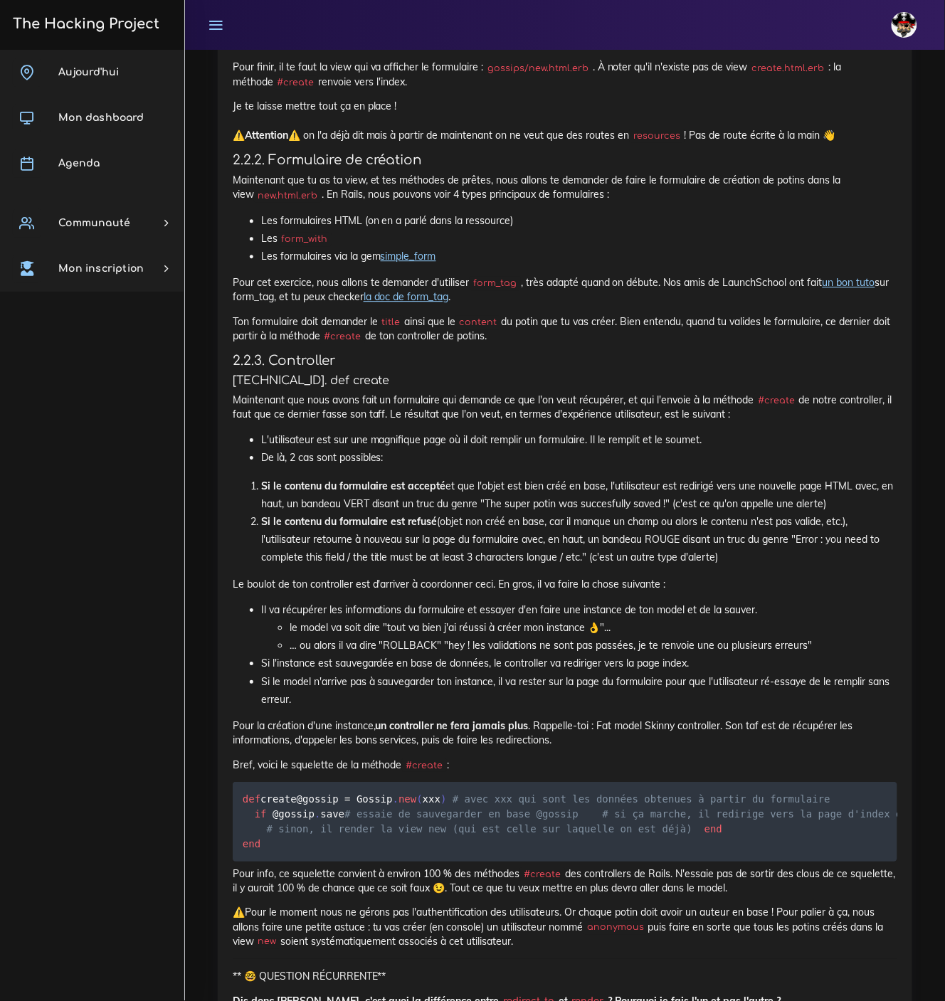
click at [445, 326] on p "Ton formulaire doit demander le title ainsi que le content du potin que tu vas …" at bounding box center [565, 328] width 664 height 29
click at [427, 303] on link "la doc de form_tag" at bounding box center [405, 296] width 85 height 13
drag, startPoint x: 381, startPoint y: 324, endPoint x: 893, endPoint y: 343, distance: 511.8
click at [893, 343] on p "Ton formulaire doit demander le title ainsi que le content du potin que tu vas …" at bounding box center [565, 328] width 664 height 29
click at [543, 339] on p "Ton formulaire doit demander le title ainsi que le content du potin que tu vas …" at bounding box center [565, 328] width 664 height 29
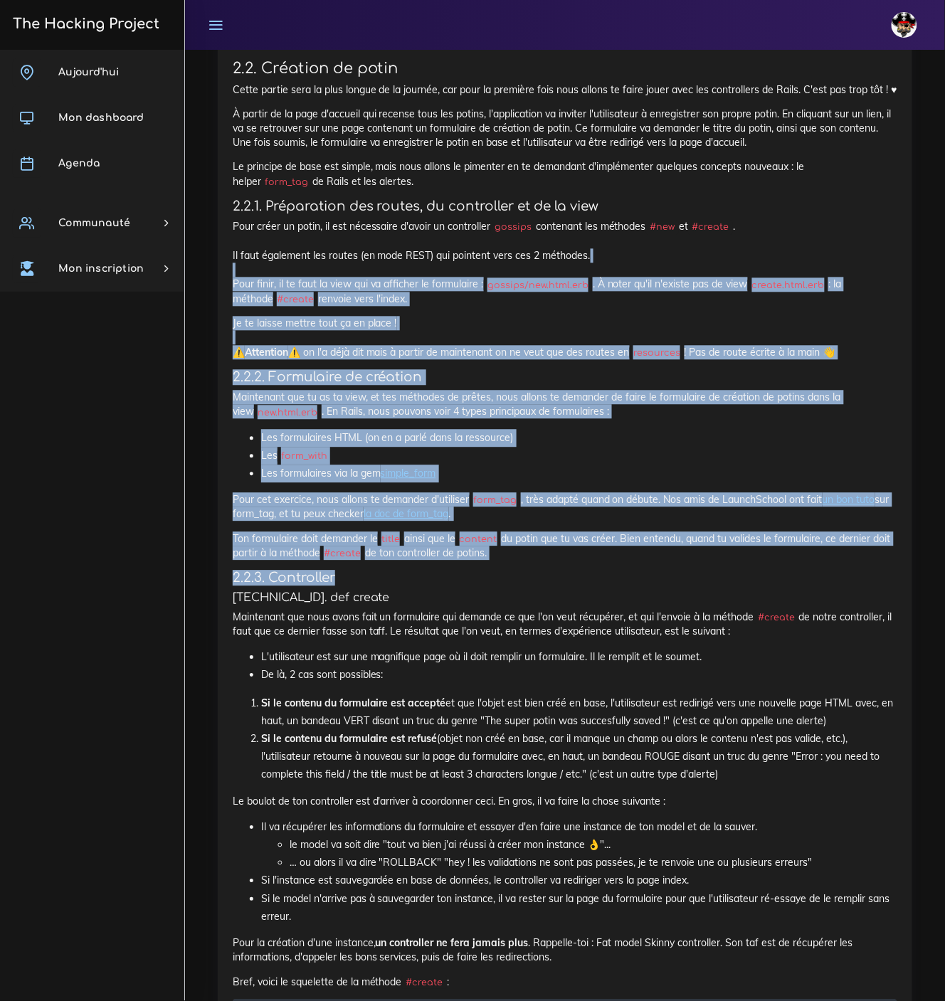
scroll to position [1741, 0]
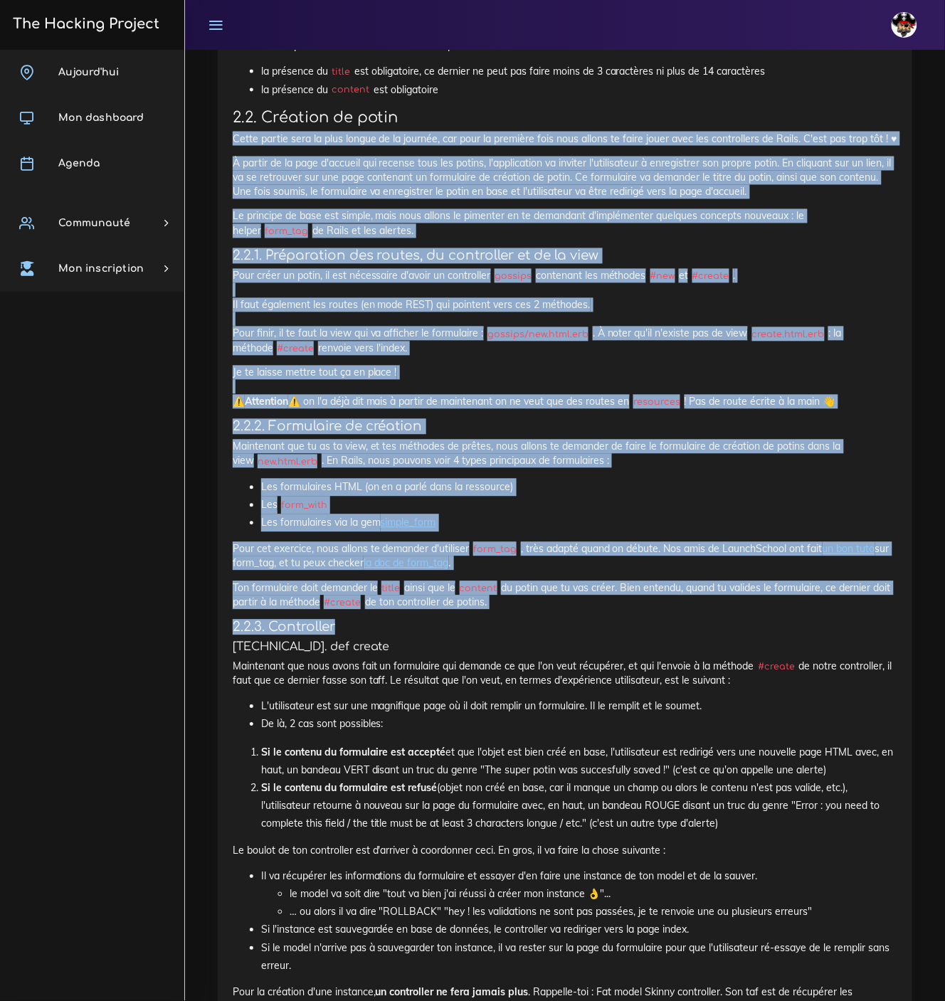
drag, startPoint x: 536, startPoint y: 356, endPoint x: 208, endPoint y: 144, distance: 390.4
click at [208, 144] on div "Projets : Création d'un potin Création d'un potin Dans ce projet, tu vas manipu…" at bounding box center [565, 797] width 716 height 2080
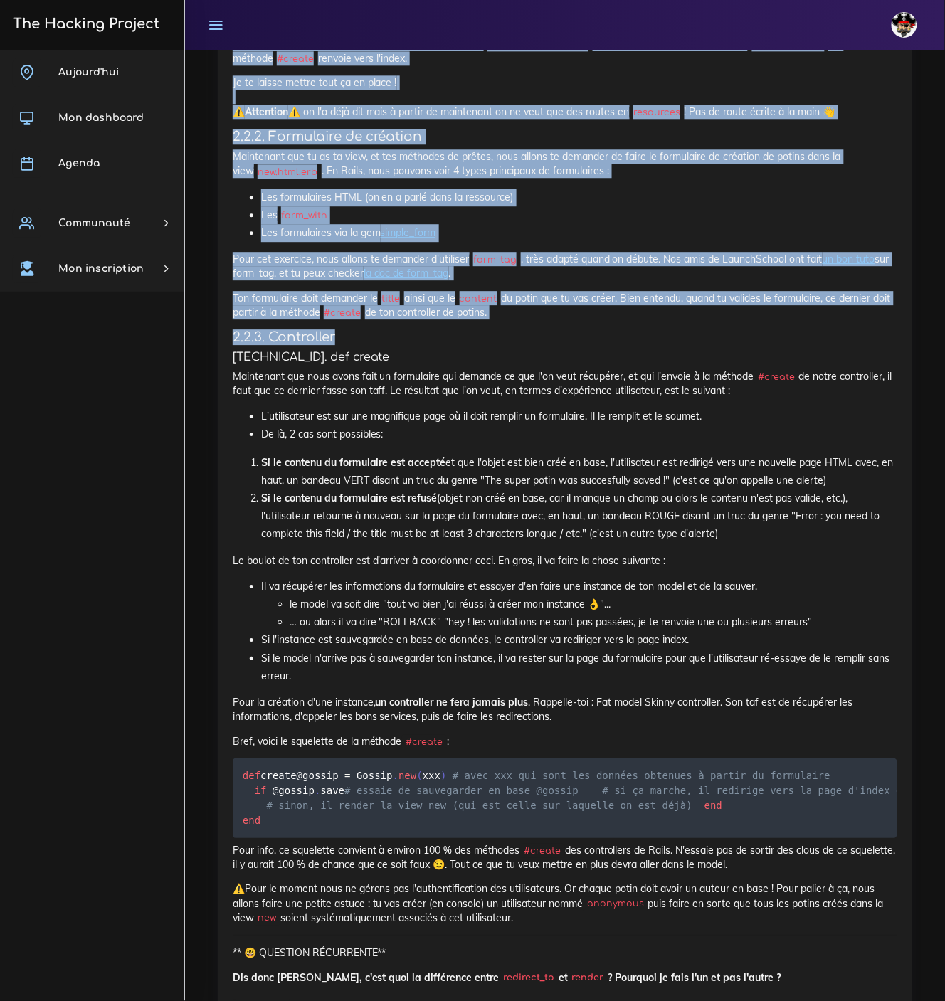
scroll to position [2096, 0]
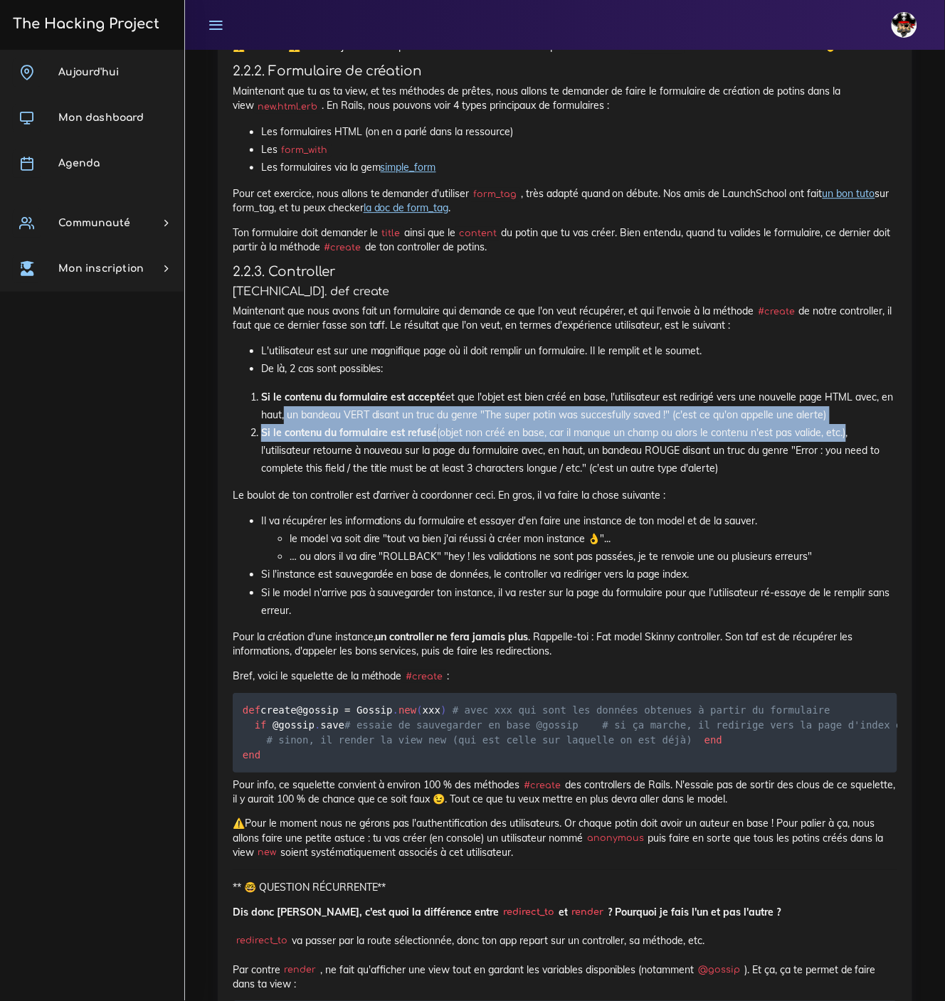
drag, startPoint x: 281, startPoint y: 424, endPoint x: 846, endPoint y: 438, distance: 565.7
click at [846, 438] on ol "Si le contenu du formulaire est accepté et que l'objet est bien créé en base, l…" at bounding box center [565, 433] width 664 height 90
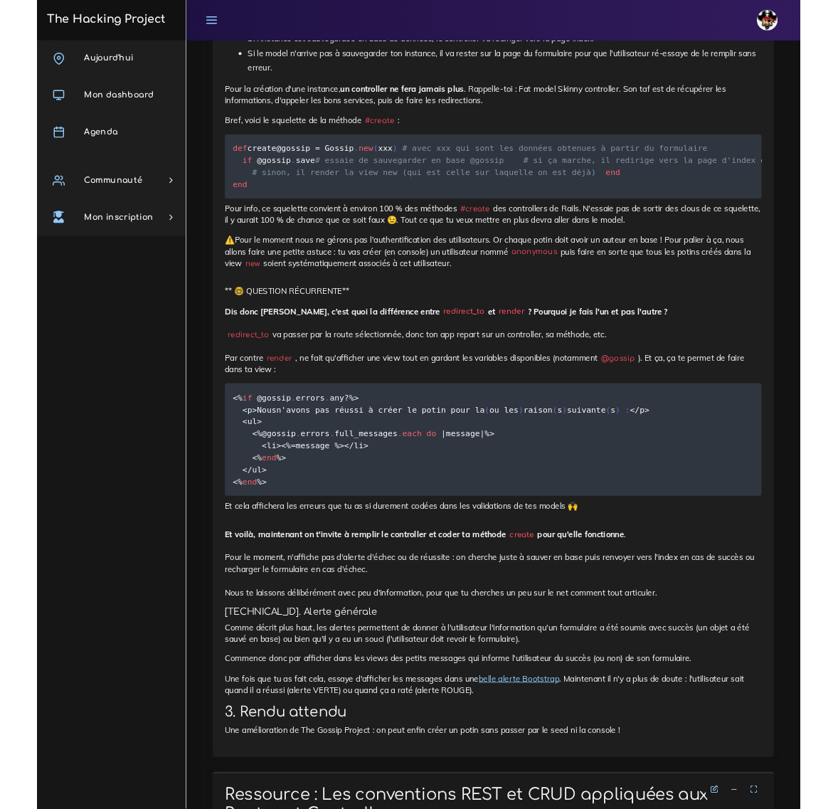
scroll to position [2630, 0]
